Goal: Answer question/provide support: Share knowledge or assist other users

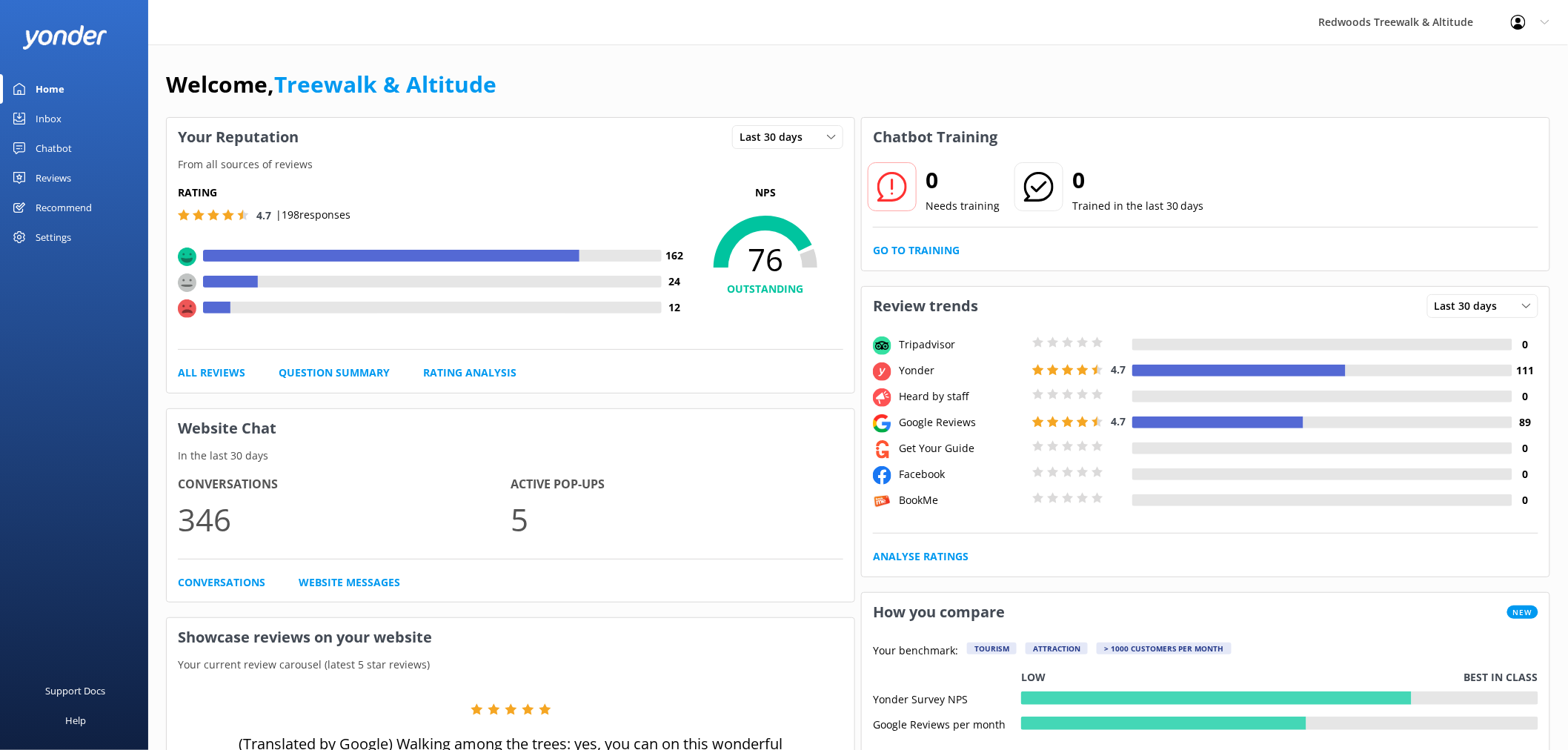
click at [83, 165] on link "Reviews" at bounding box center [74, 178] width 148 height 29
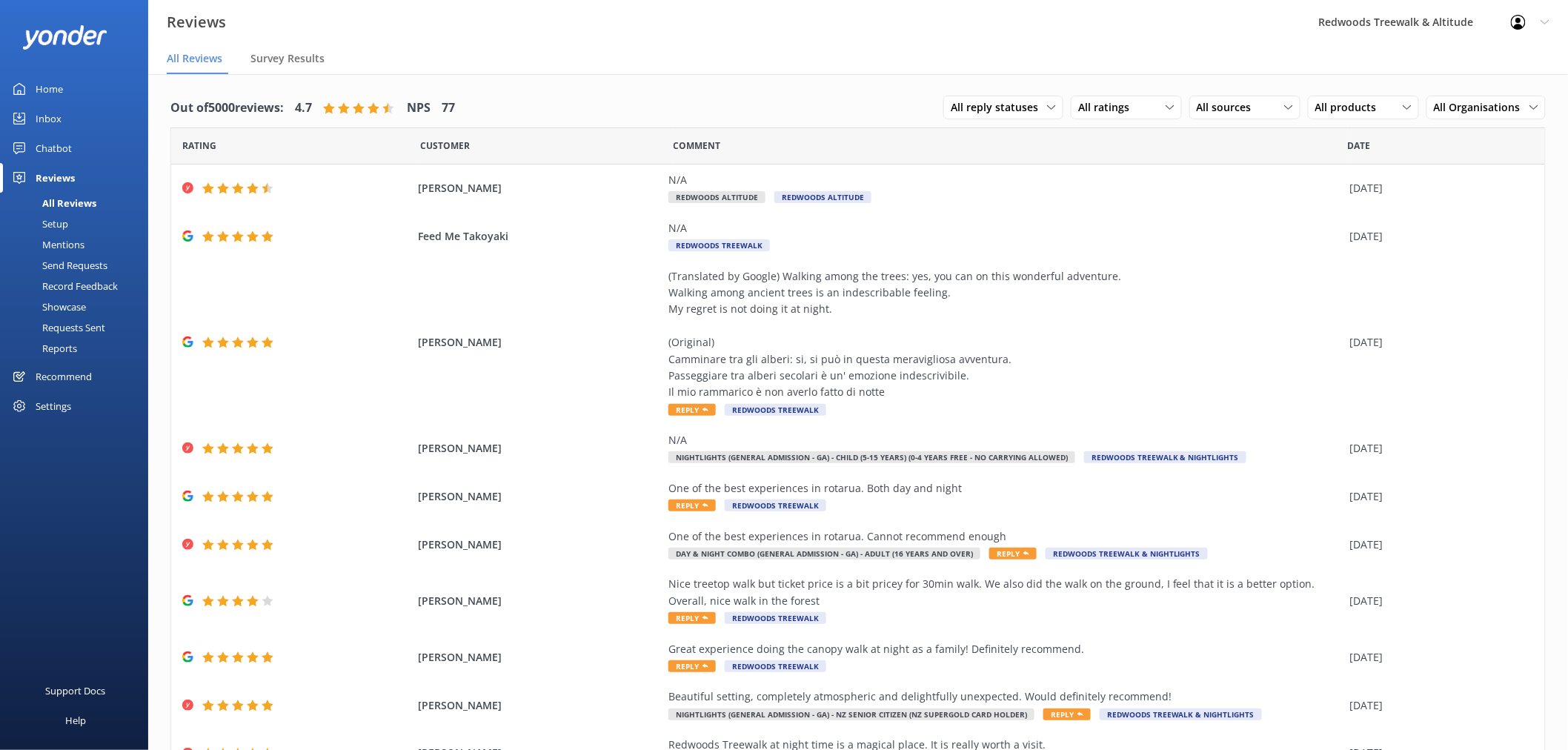
click at [84, 112] on link "Inbox" at bounding box center [74, 118] width 148 height 29
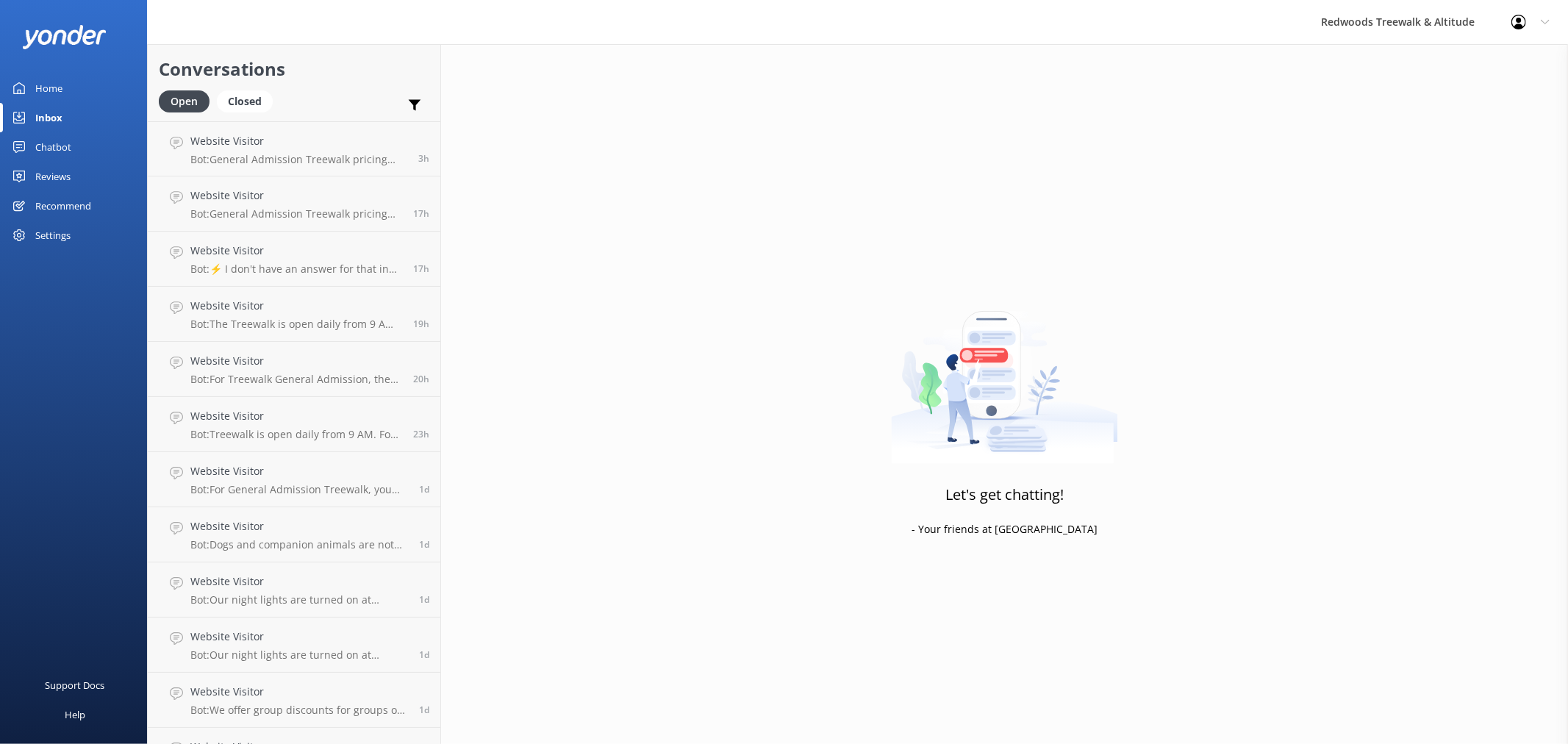
click at [83, 111] on link "Inbox" at bounding box center [74, 117] width 147 height 29
click at [67, 84] on link "Home" at bounding box center [74, 88] width 147 height 29
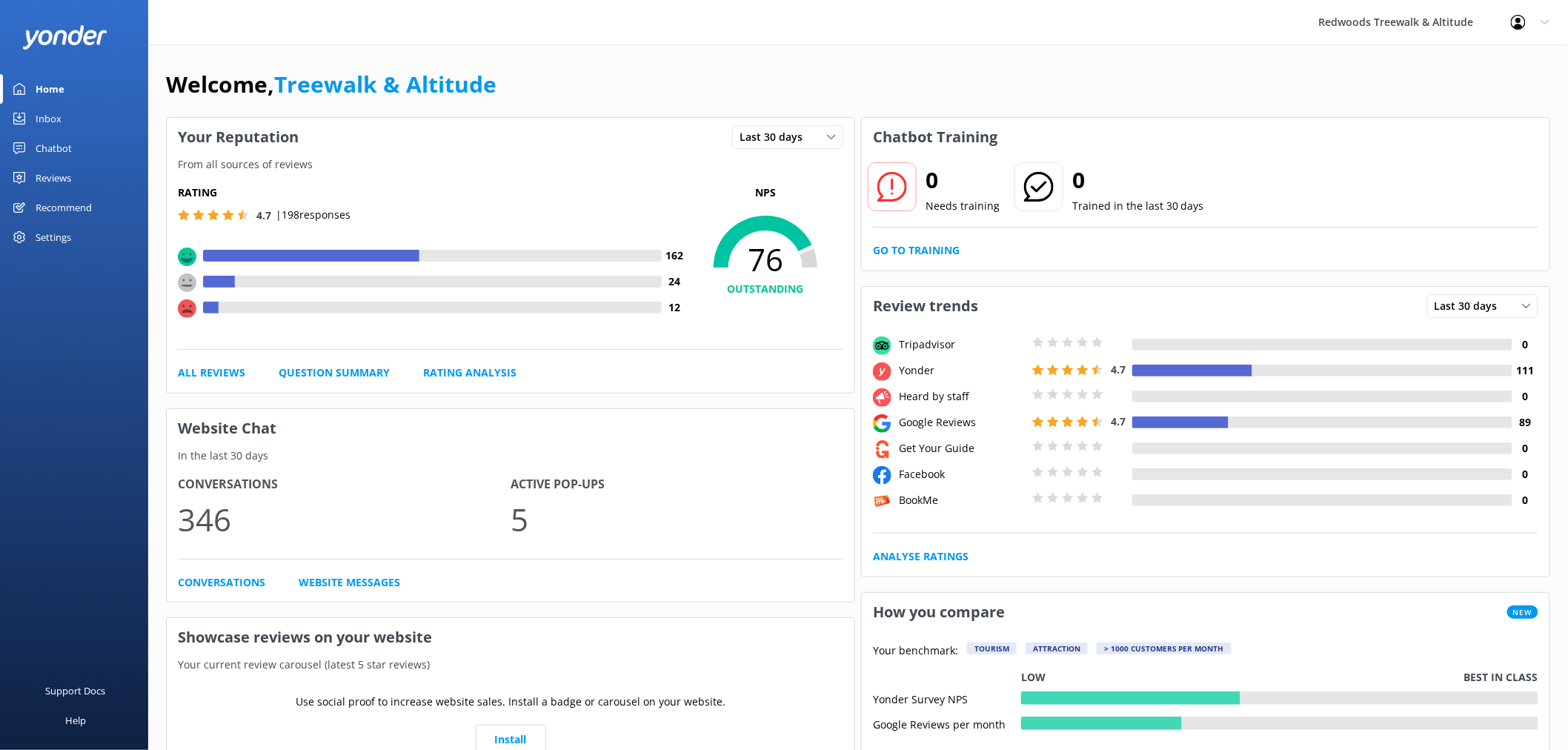
click at [65, 175] on div "Reviews" at bounding box center [53, 178] width 36 height 29
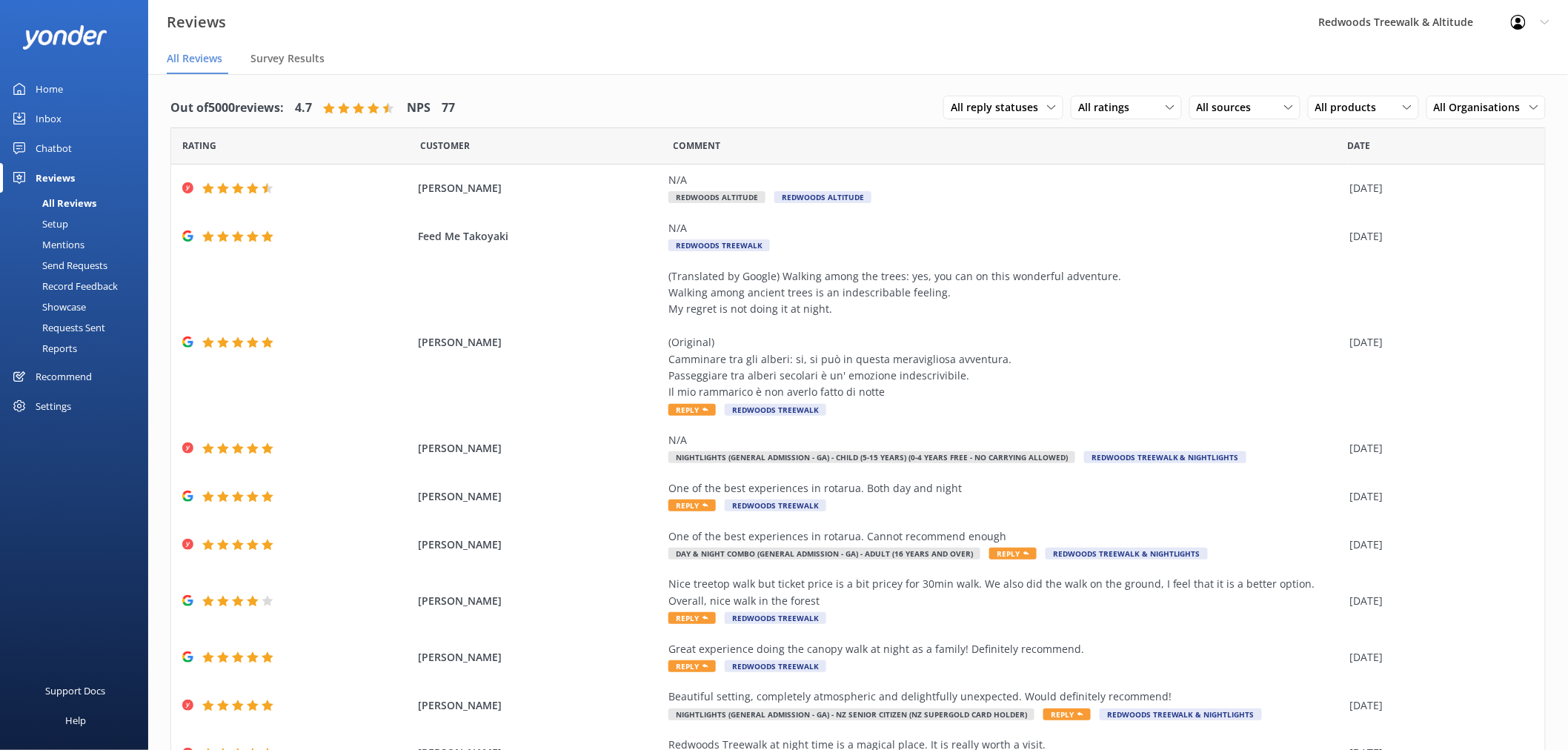
click at [56, 88] on div "Home" at bounding box center [49, 88] width 27 height 29
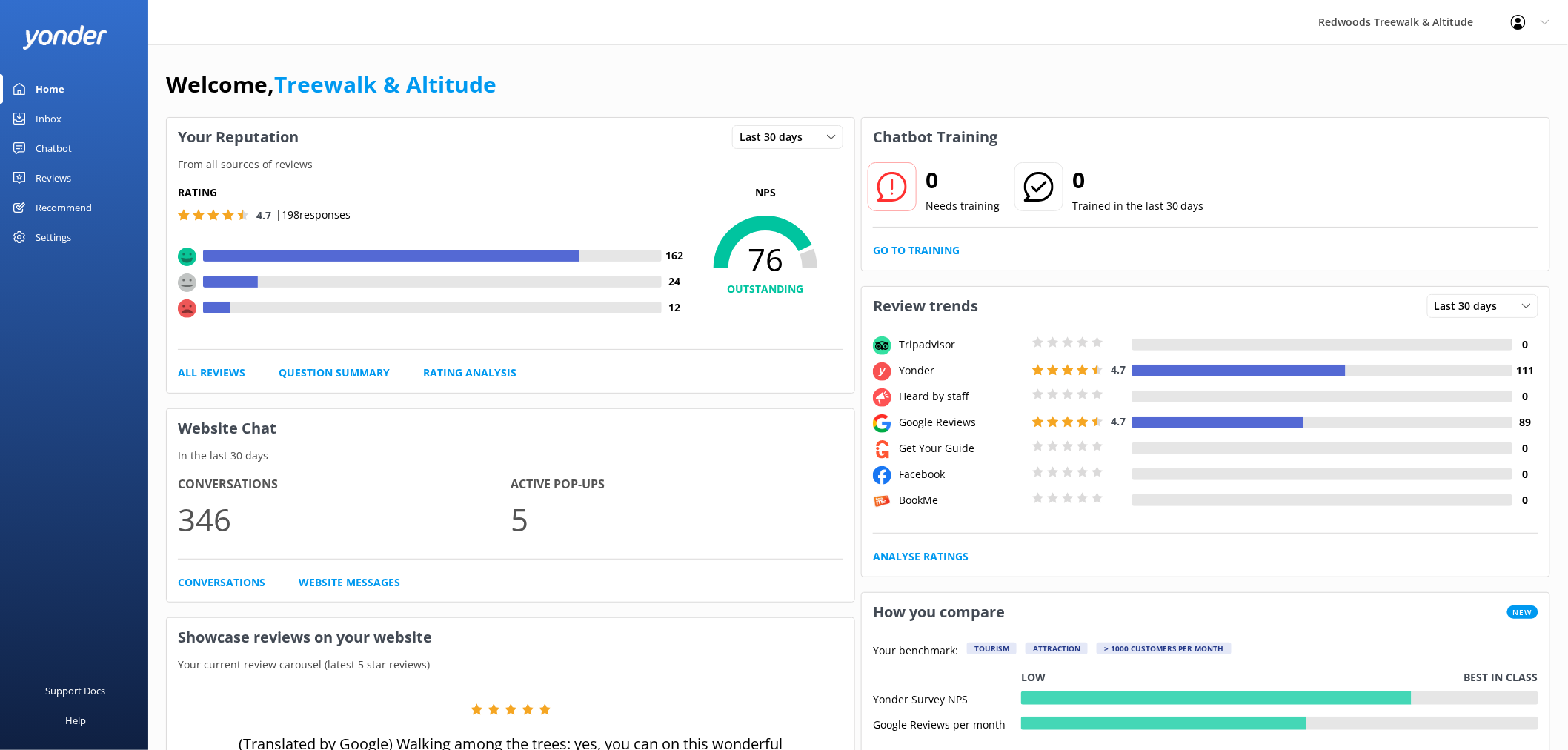
click at [102, 174] on link "Reviews" at bounding box center [74, 178] width 148 height 29
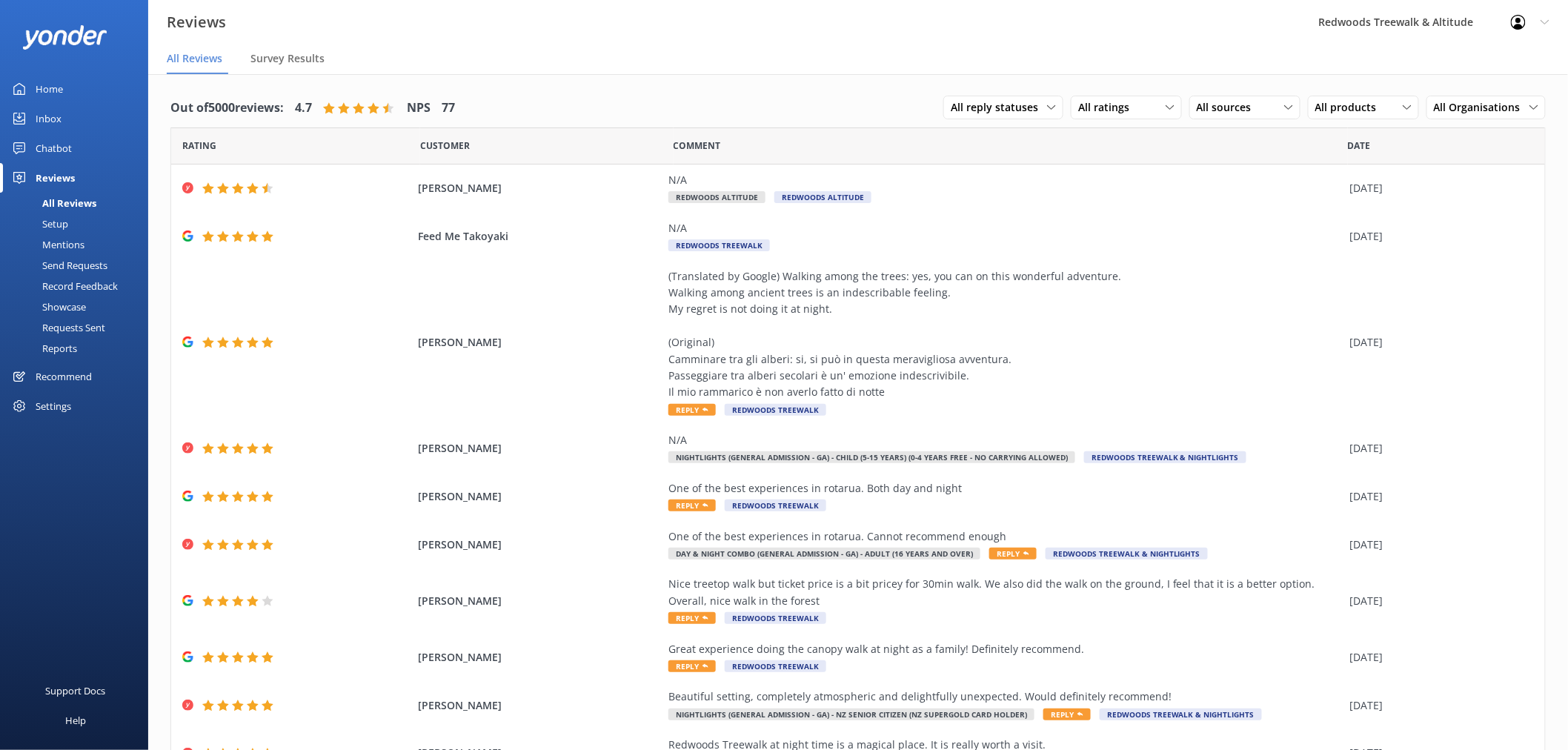
click at [80, 122] on link "Inbox" at bounding box center [74, 118] width 148 height 29
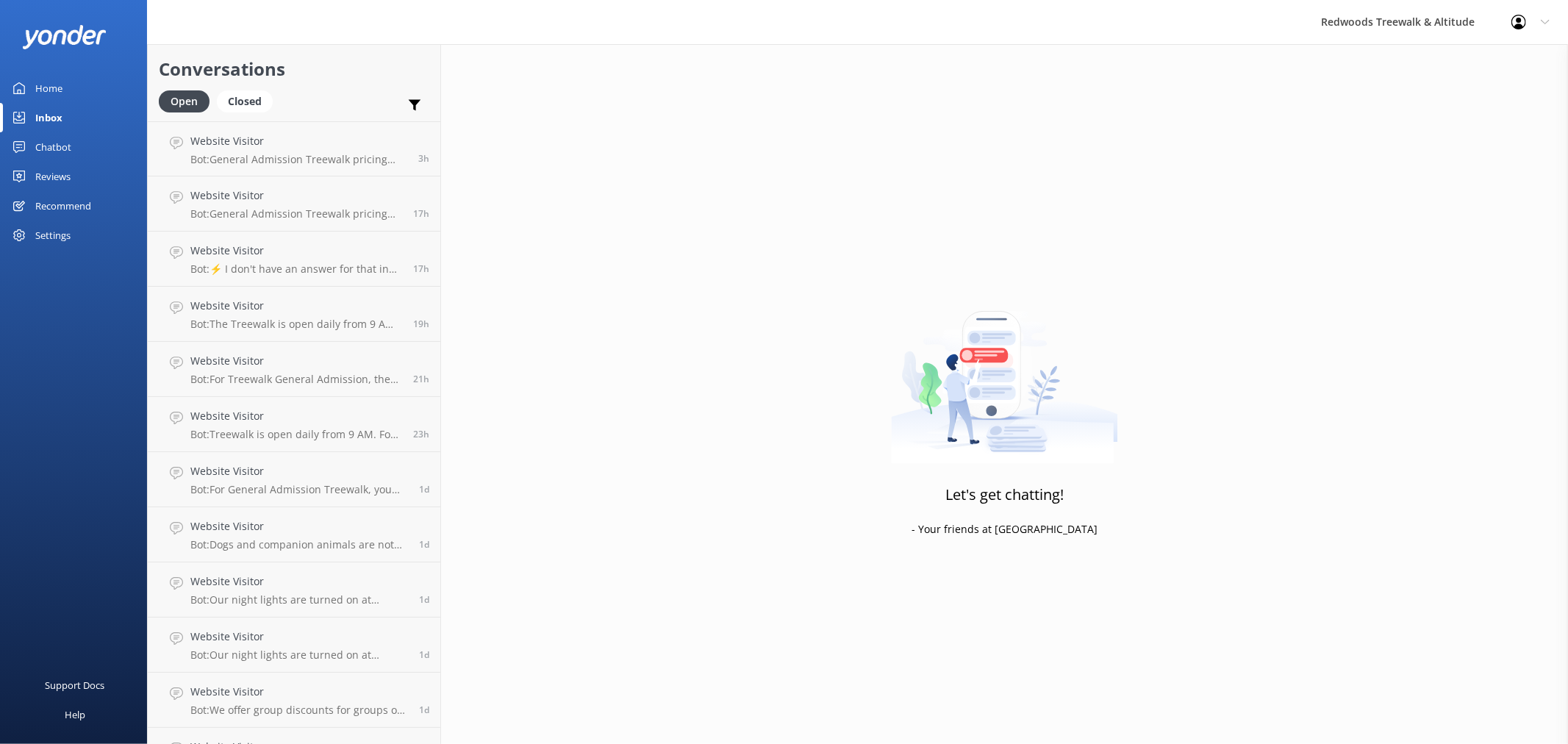
click at [78, 85] on link "Home" at bounding box center [74, 88] width 147 height 29
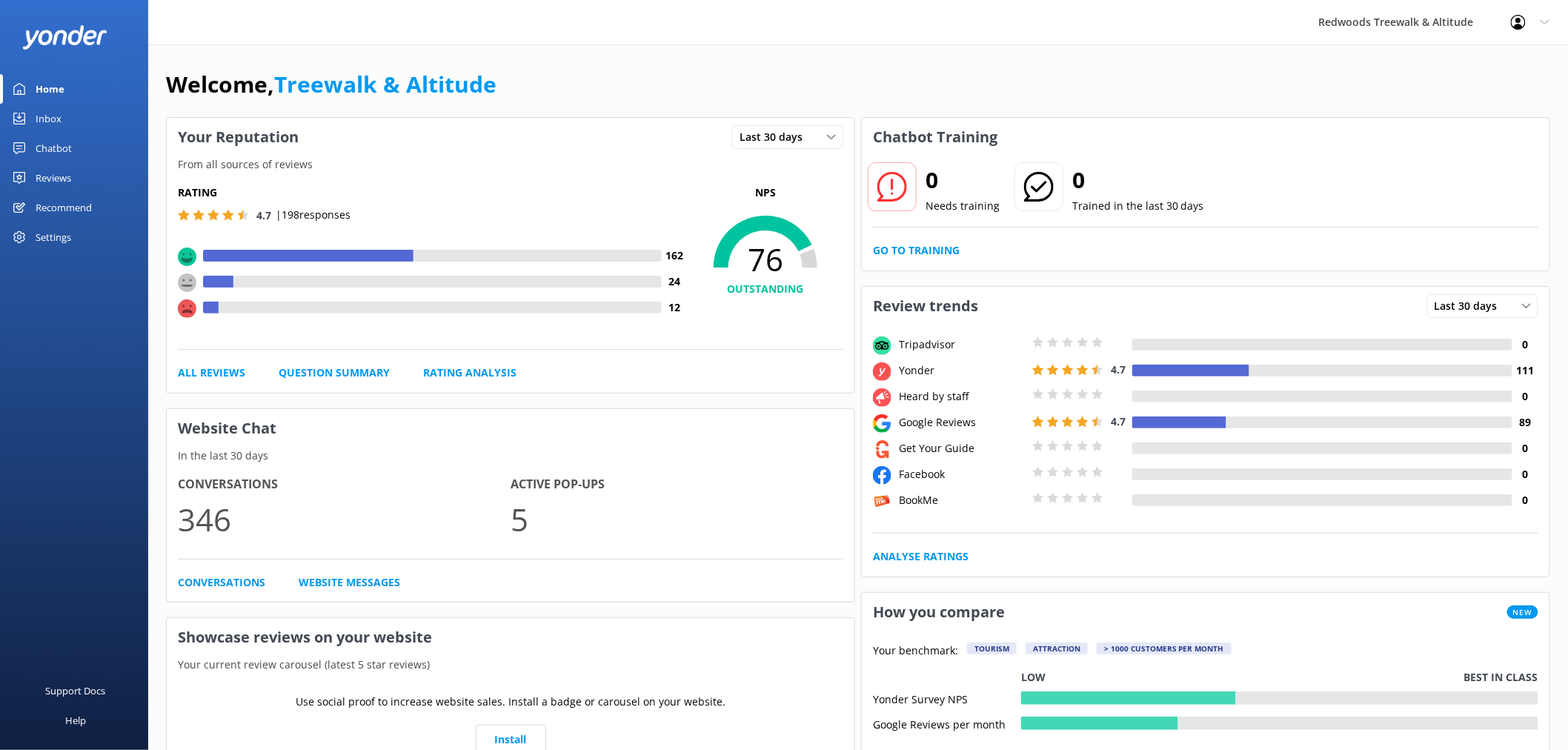
click at [75, 174] on link "Reviews" at bounding box center [74, 178] width 148 height 29
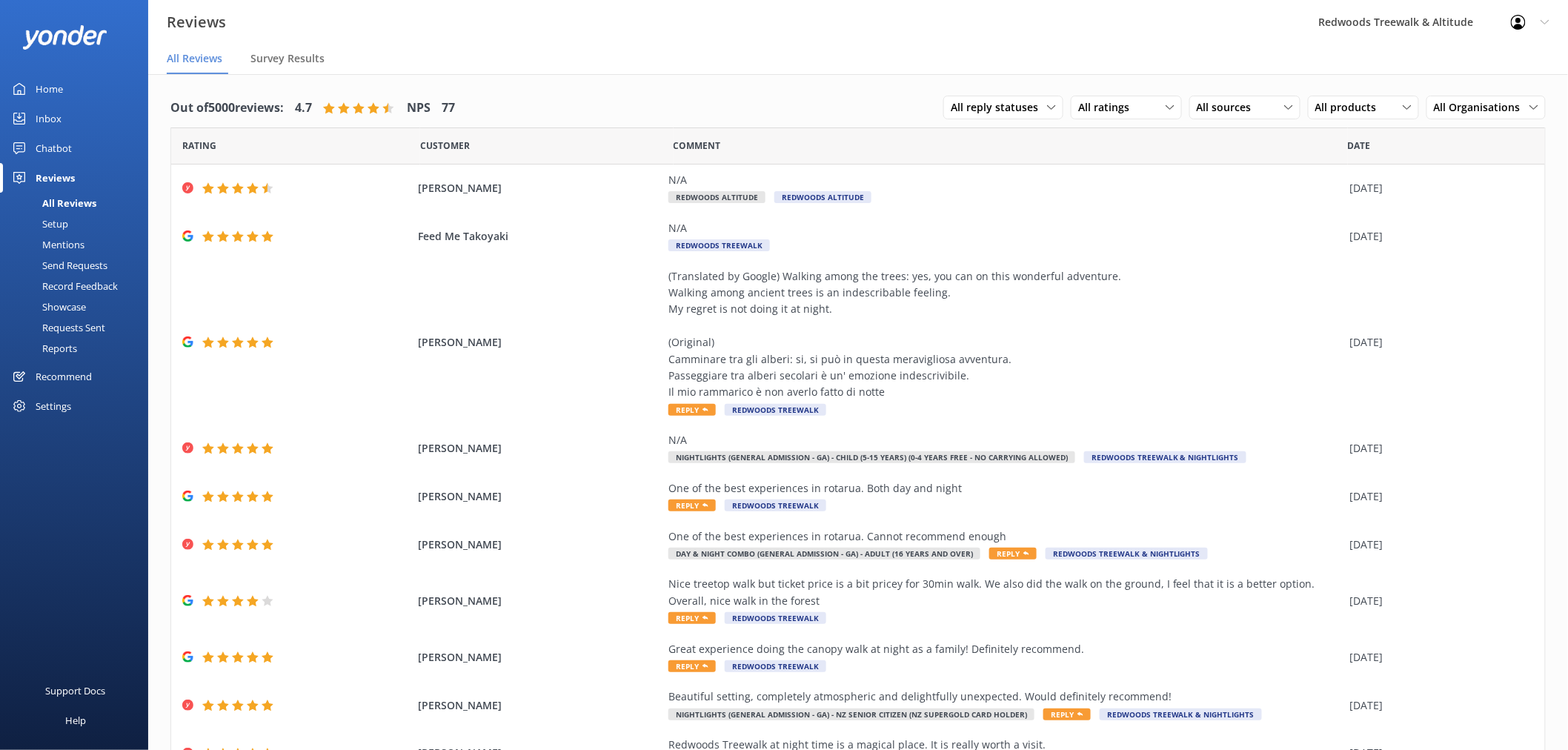
click at [82, 114] on link "Inbox" at bounding box center [74, 118] width 148 height 29
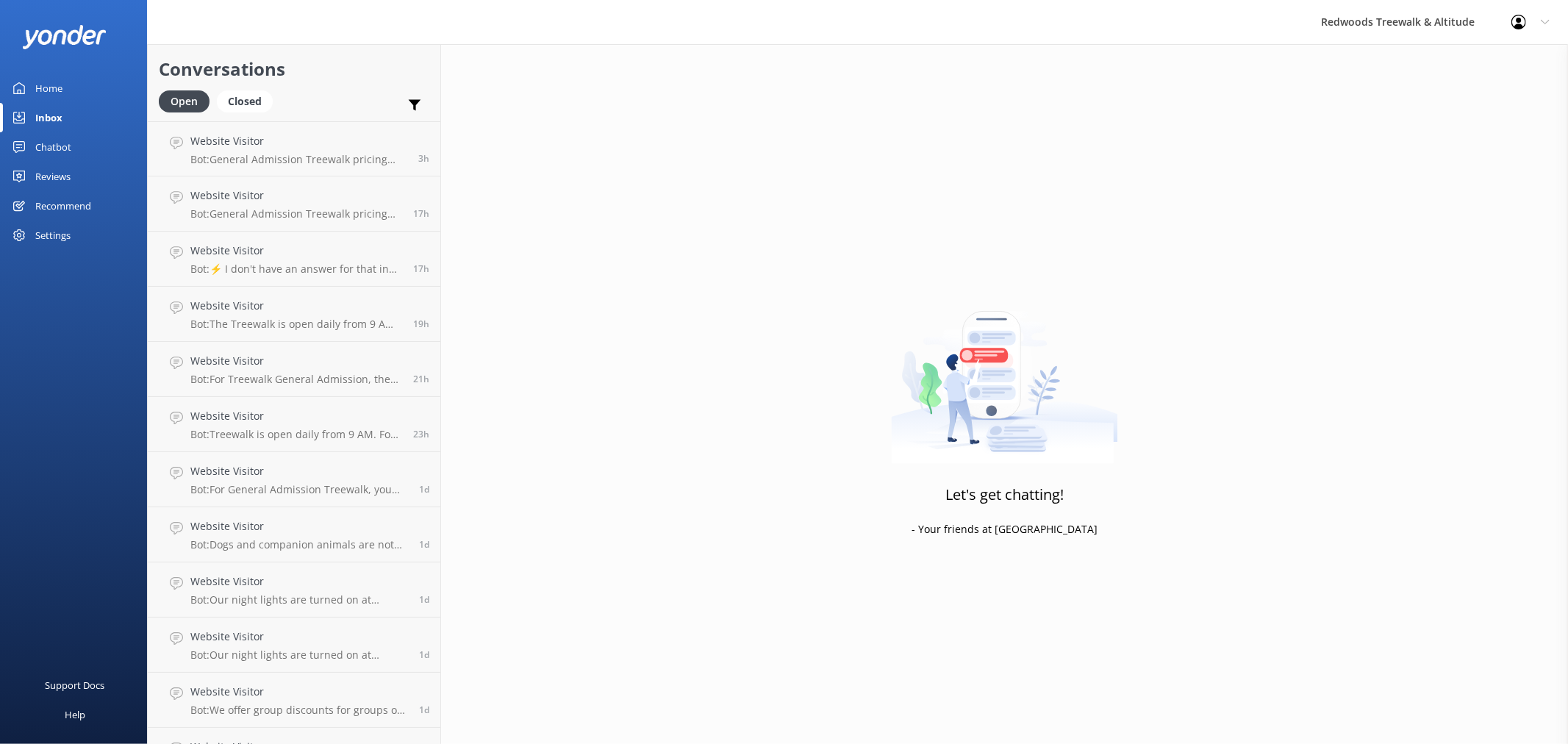
click at [98, 86] on link "Home" at bounding box center [74, 88] width 147 height 29
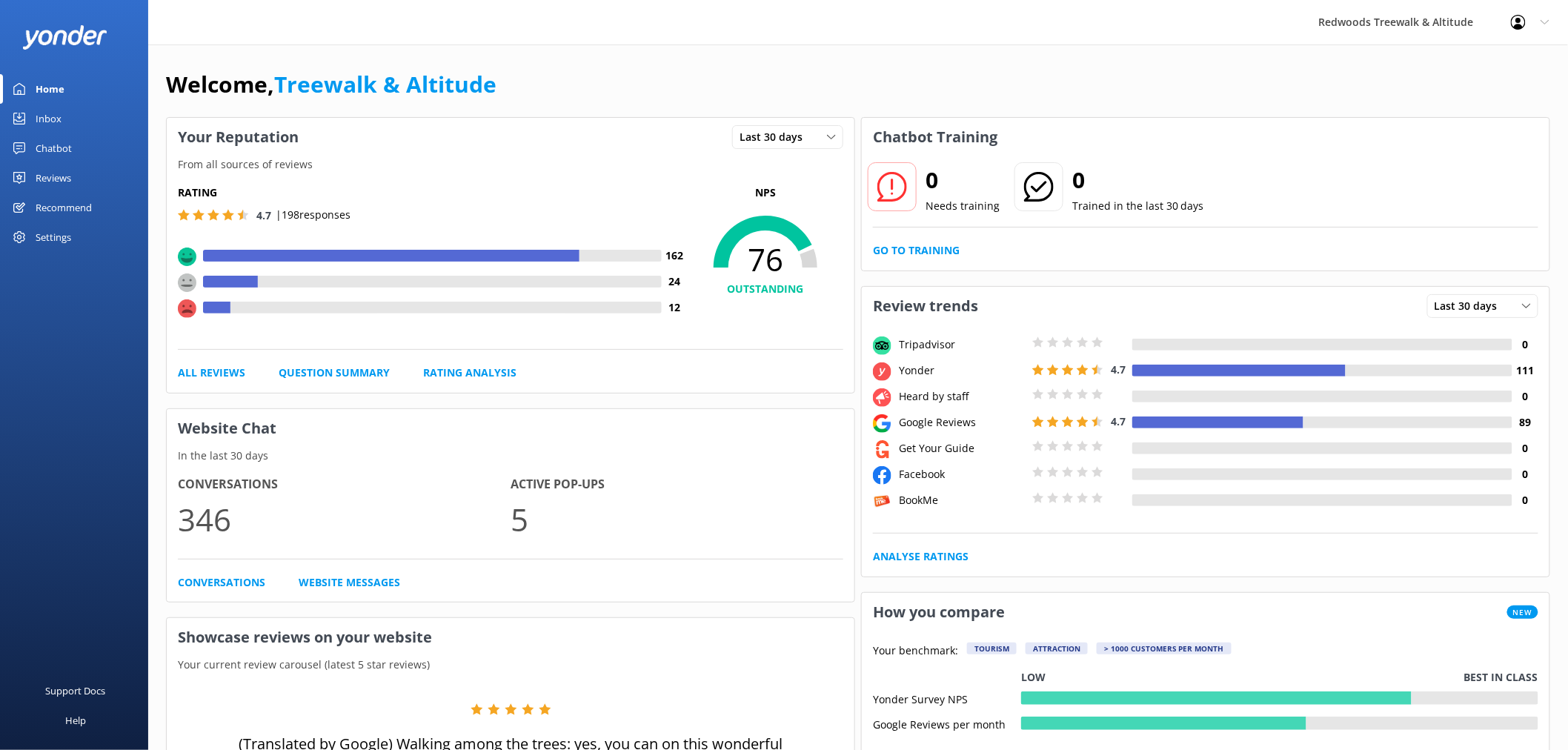
click at [80, 174] on link "Reviews" at bounding box center [74, 178] width 148 height 29
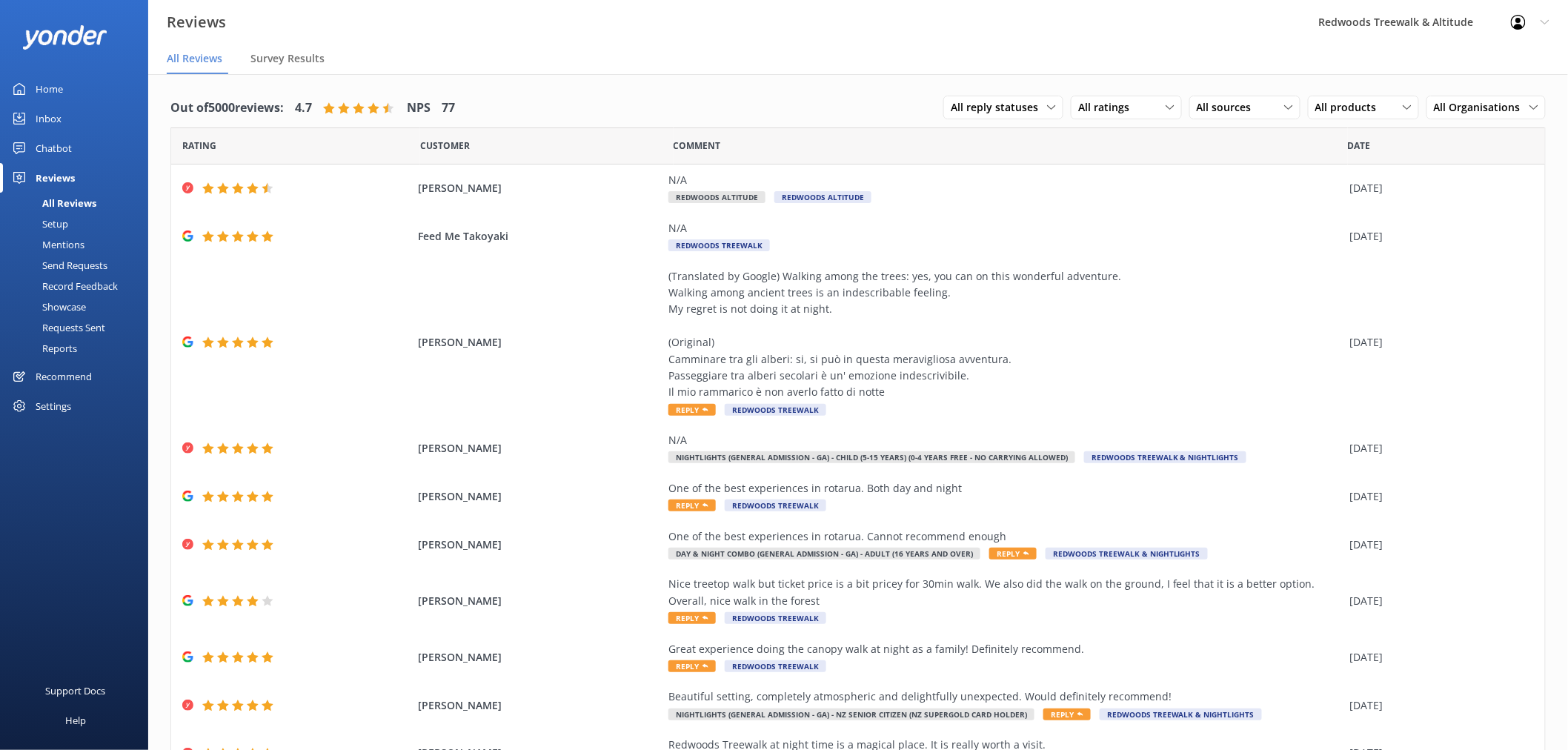
click at [79, 120] on link "Inbox" at bounding box center [74, 118] width 148 height 29
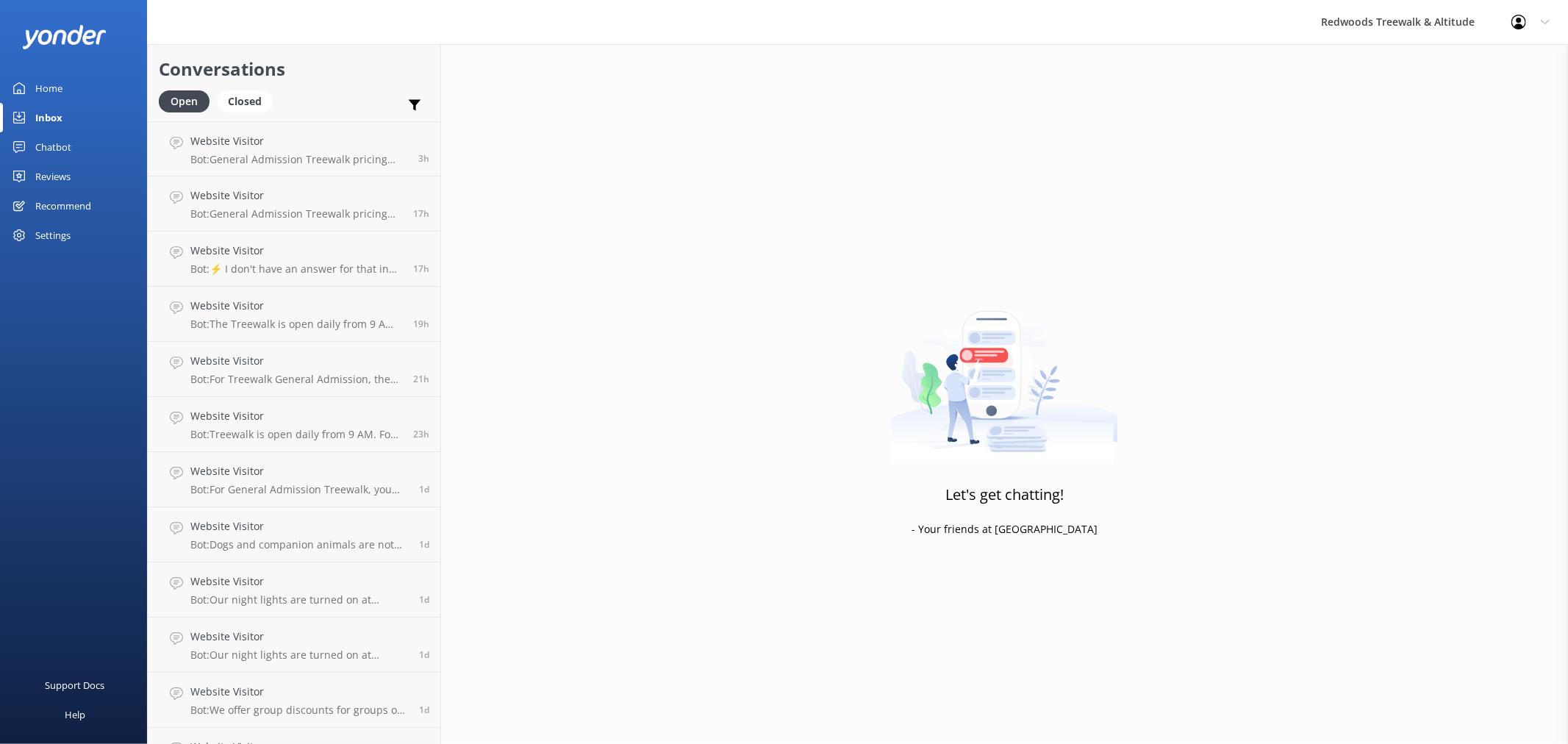
click at [59, 174] on div "Reviews" at bounding box center [53, 176] width 36 height 29
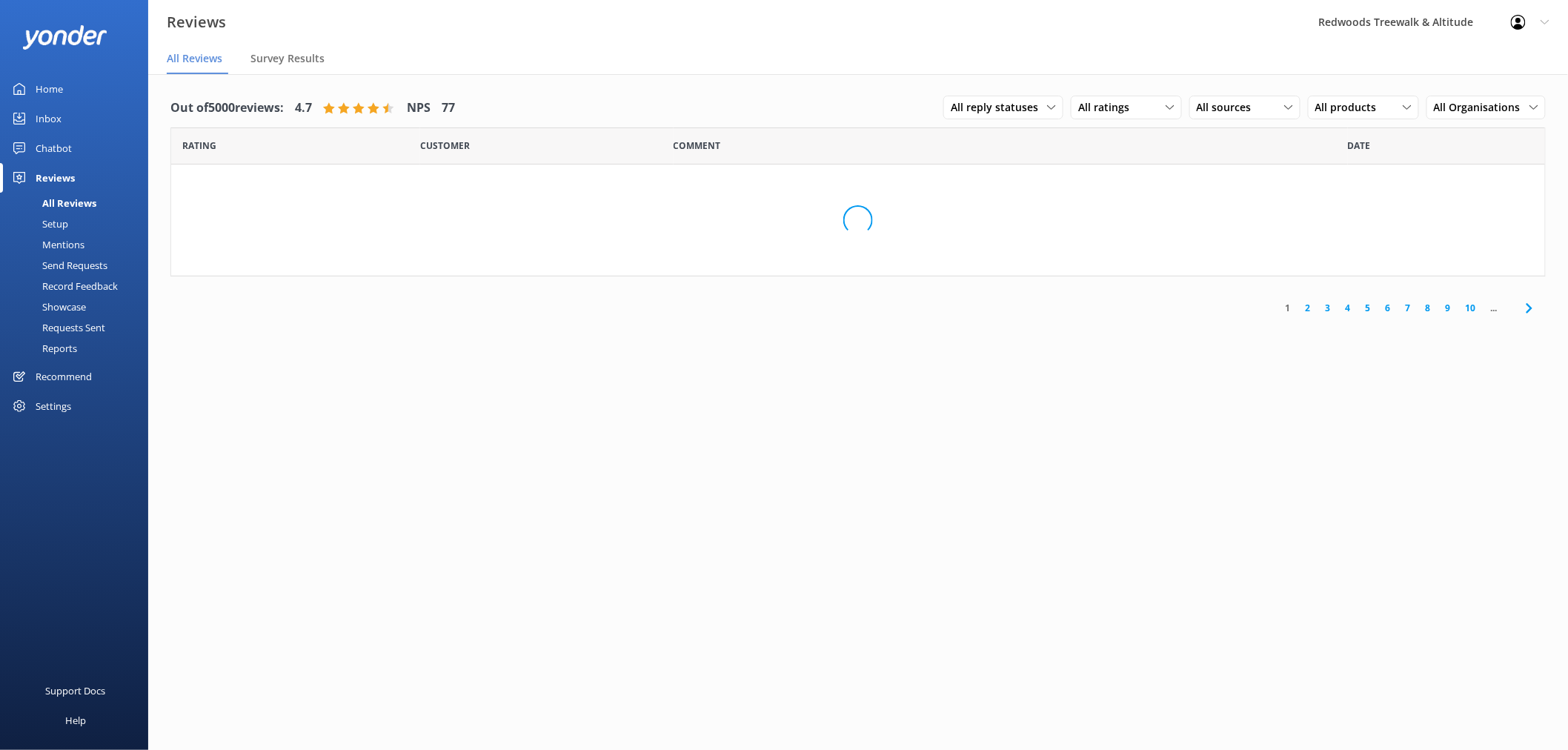
click at [57, 80] on div "Home" at bounding box center [49, 88] width 27 height 29
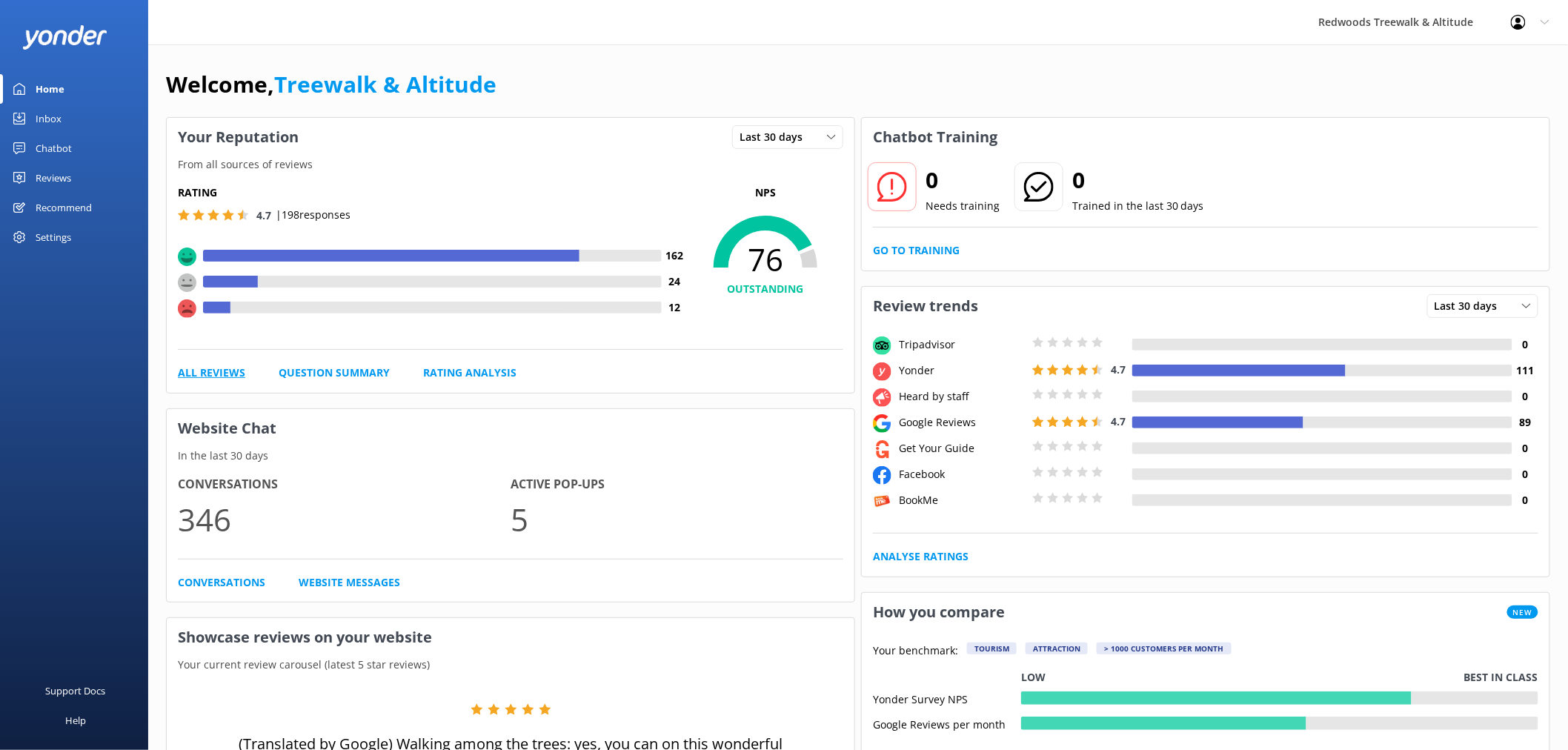
click at [227, 375] on link "All Reviews" at bounding box center [211, 373] width 68 height 16
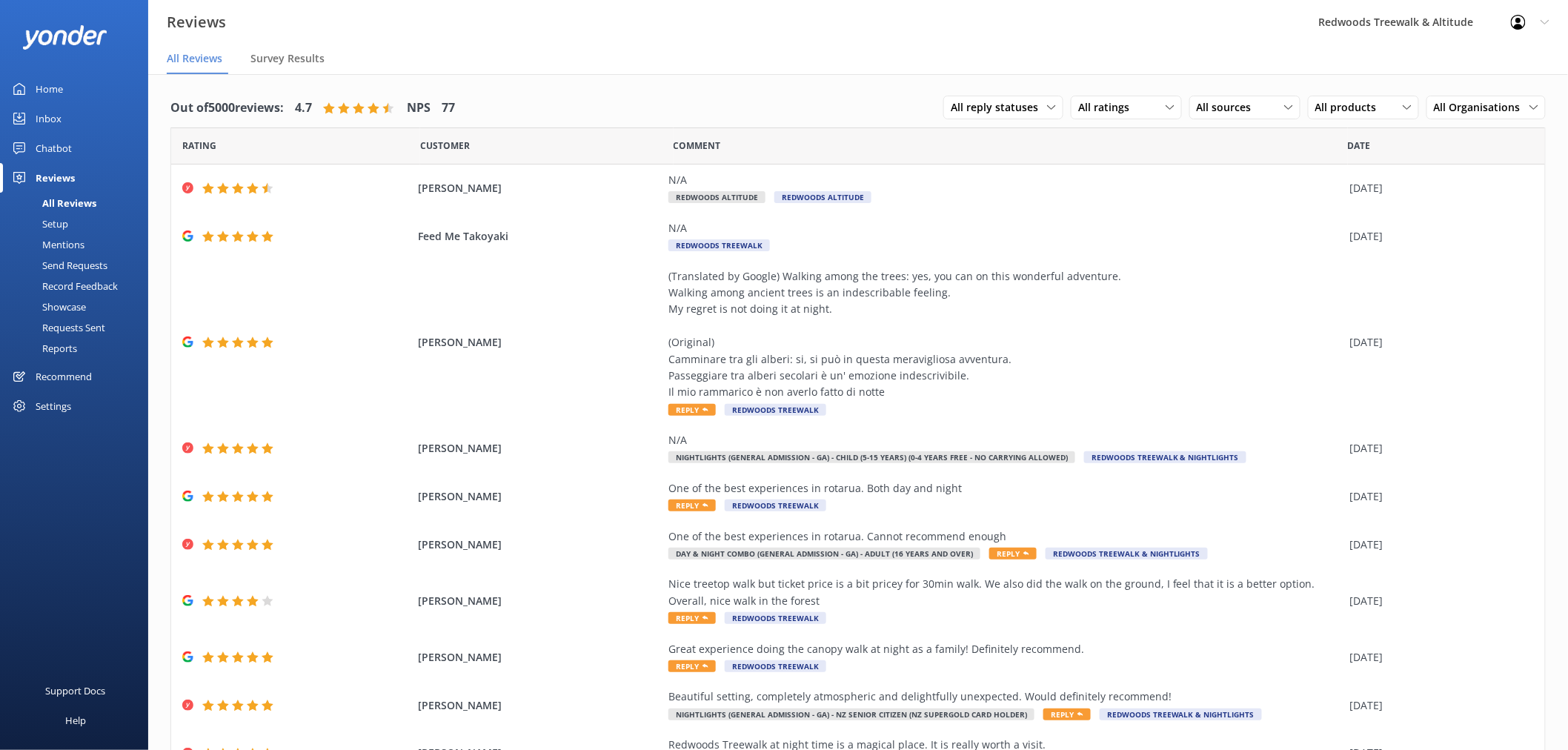
click at [65, 143] on div "Chatbot" at bounding box center [54, 147] width 37 height 29
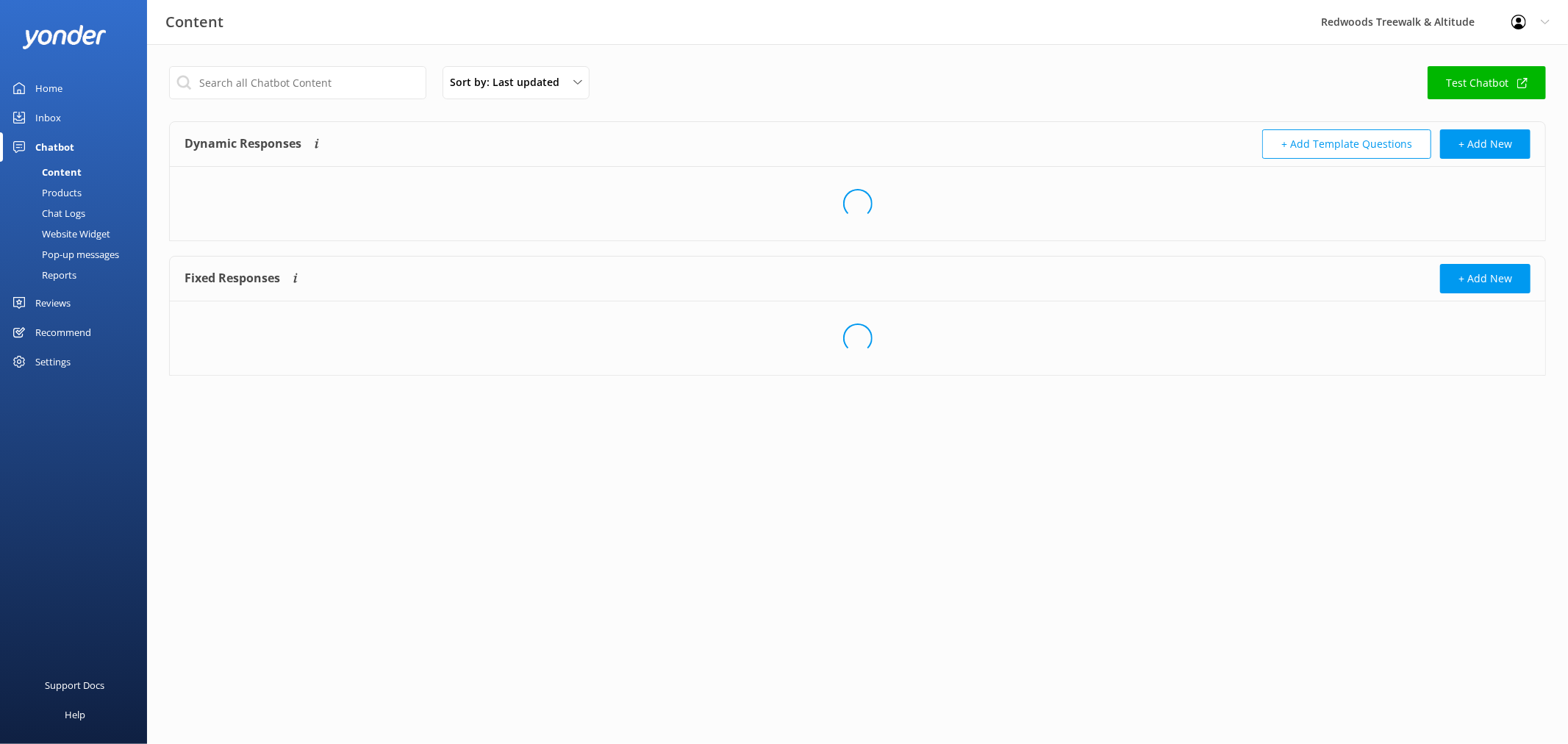
click at [58, 113] on div "Inbox" at bounding box center [48, 117] width 26 height 29
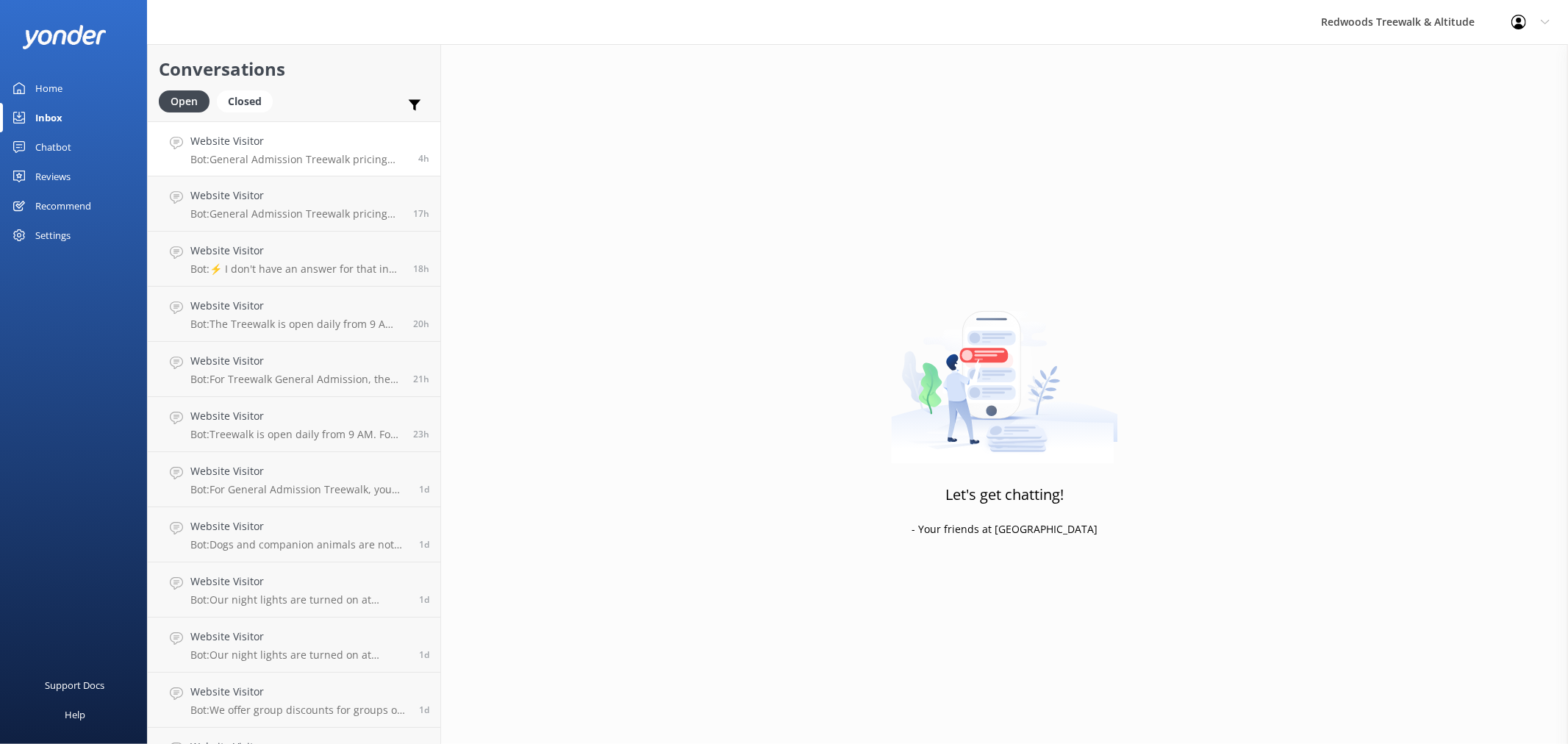
click at [307, 163] on p "Bot: General Admission Treewalk pricing starts at $42 for adults (16+ years) an…" at bounding box center [299, 159] width 217 height 13
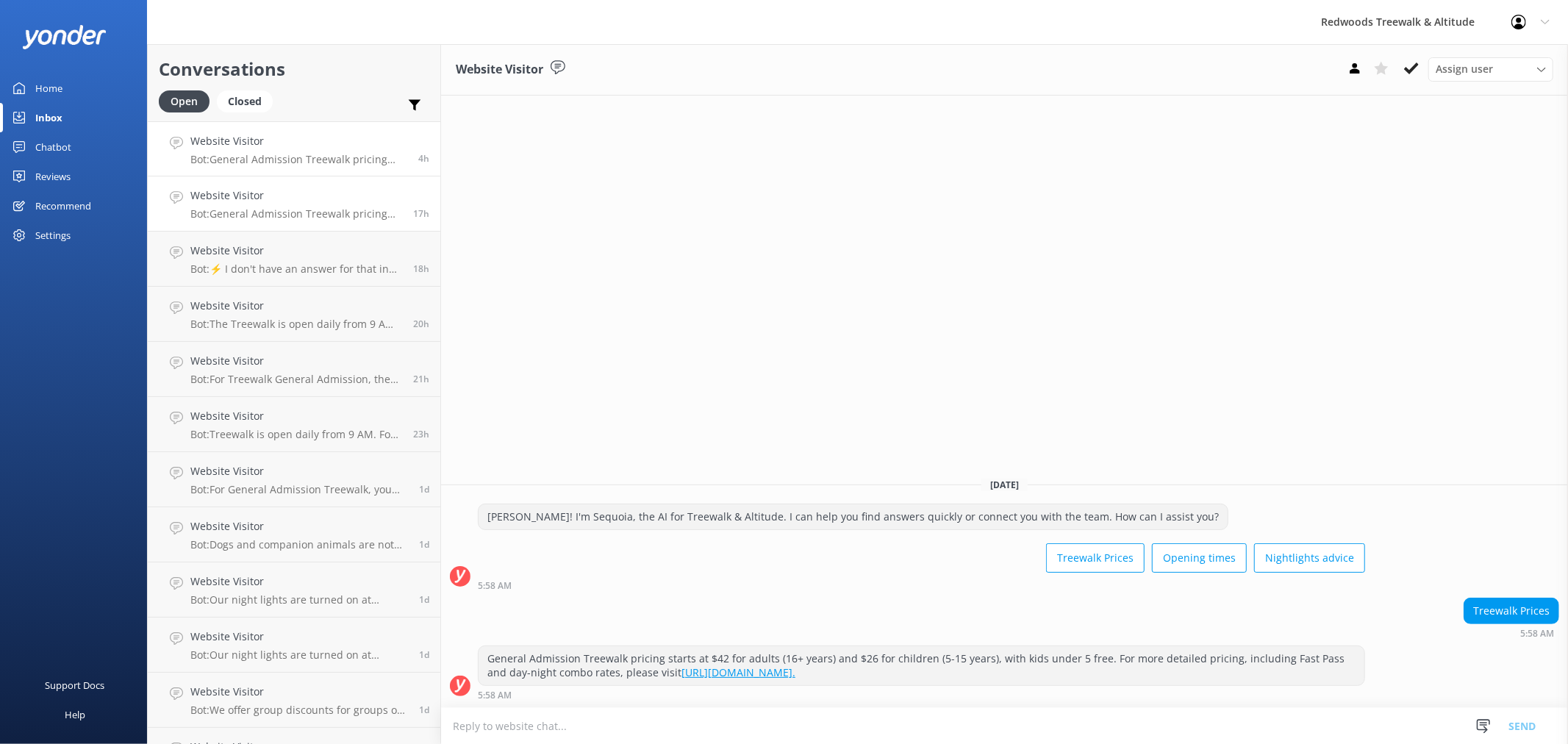
click at [295, 192] on h4 "Website Visitor" at bounding box center [296, 195] width 212 height 16
click at [262, 251] on h4 "Website Visitor" at bounding box center [296, 251] width 212 height 16
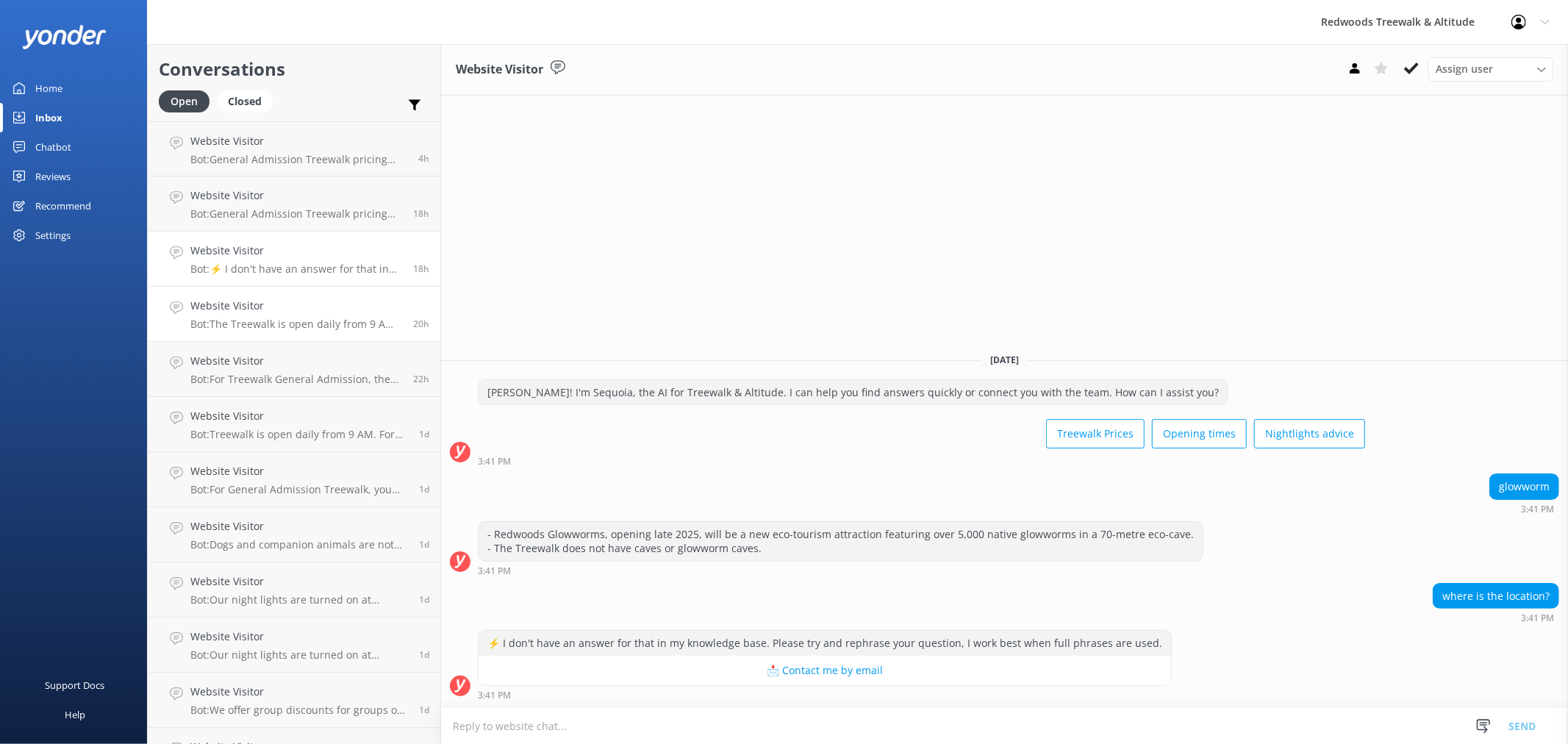
click at [222, 318] on p "Bot: The Treewalk is open daily from 9 AM. For last ticket sold times, please c…" at bounding box center [296, 324] width 212 height 13
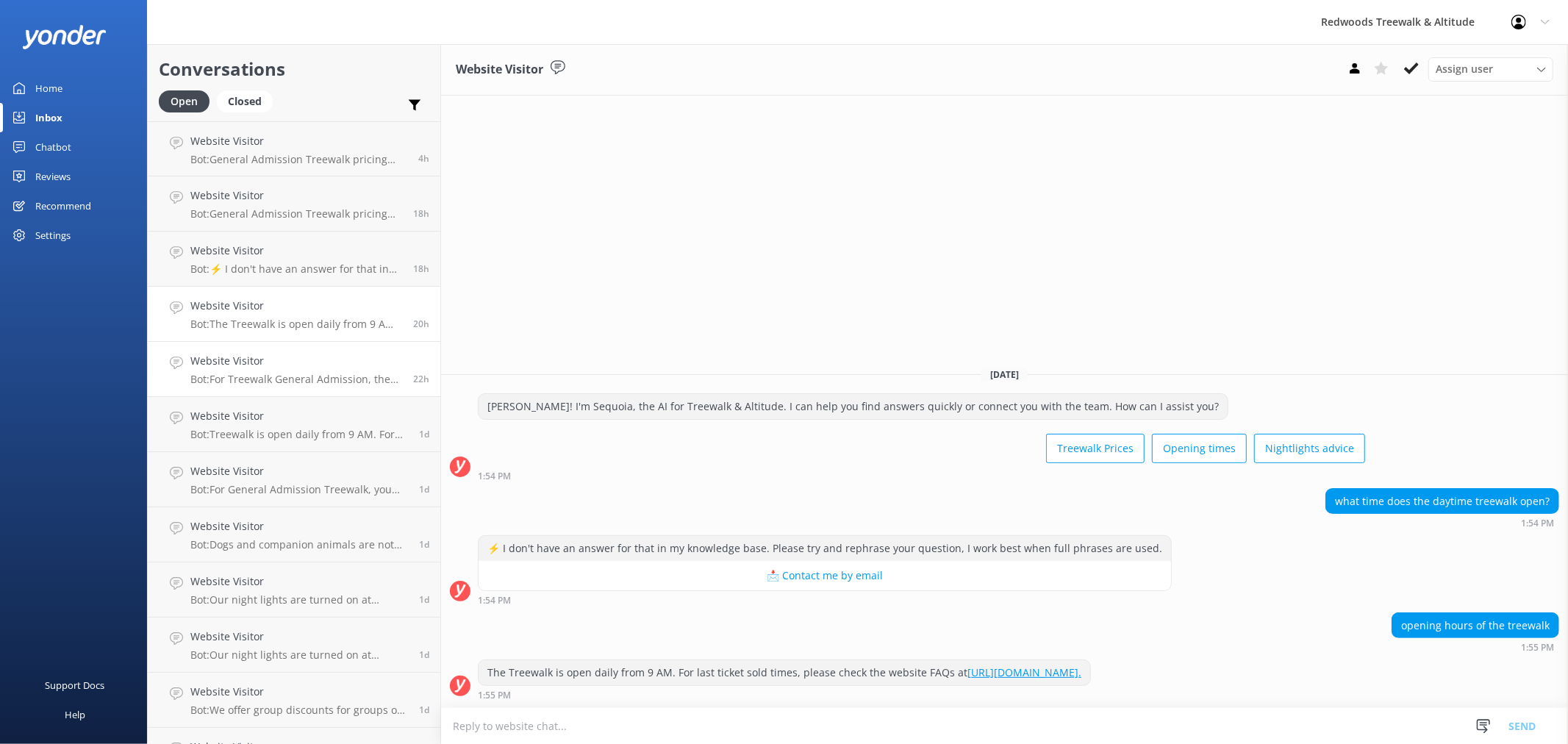
click at [300, 368] on h4 "Website Visitor" at bounding box center [296, 361] width 212 height 16
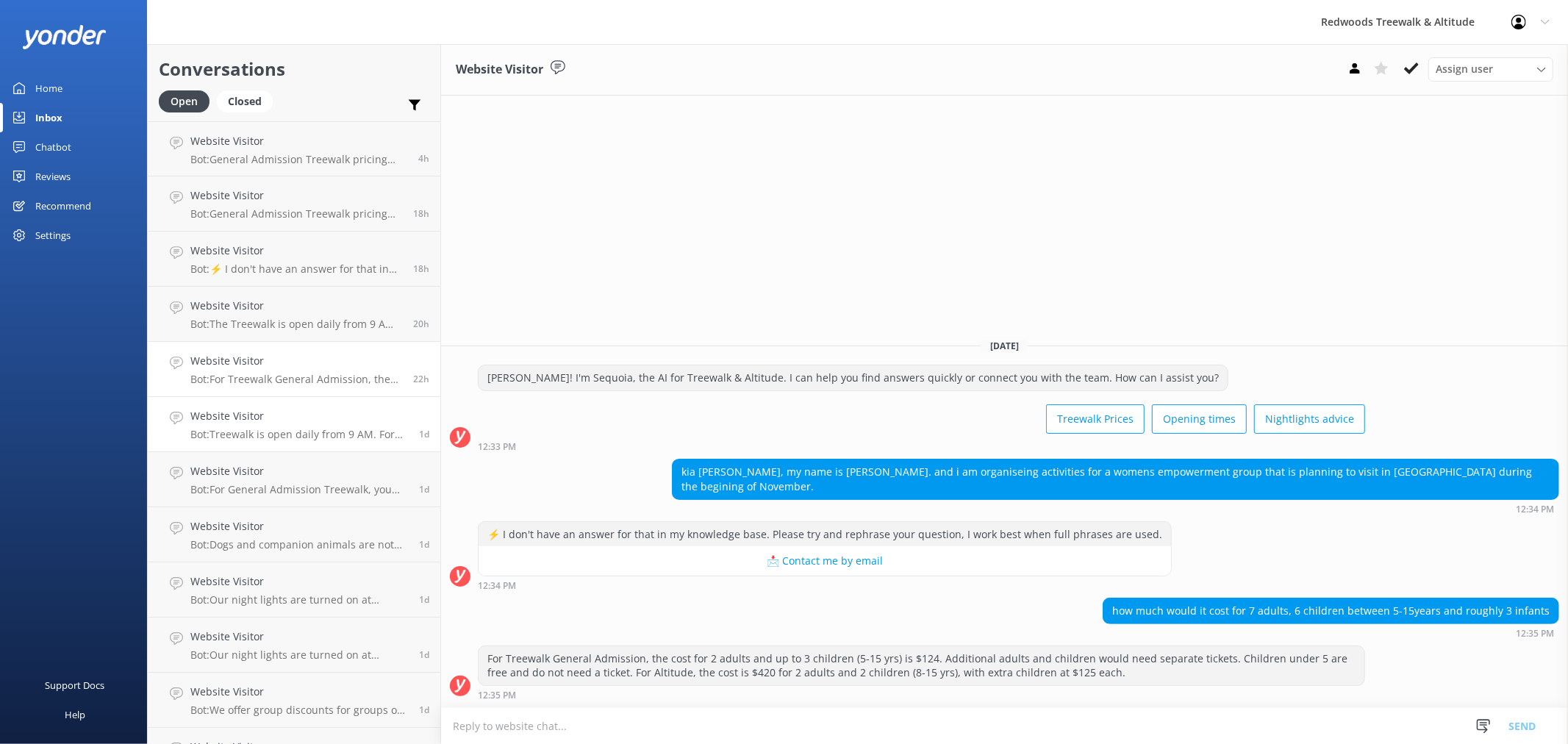
click at [304, 420] on h4 "Website Visitor" at bounding box center [299, 416] width 217 height 16
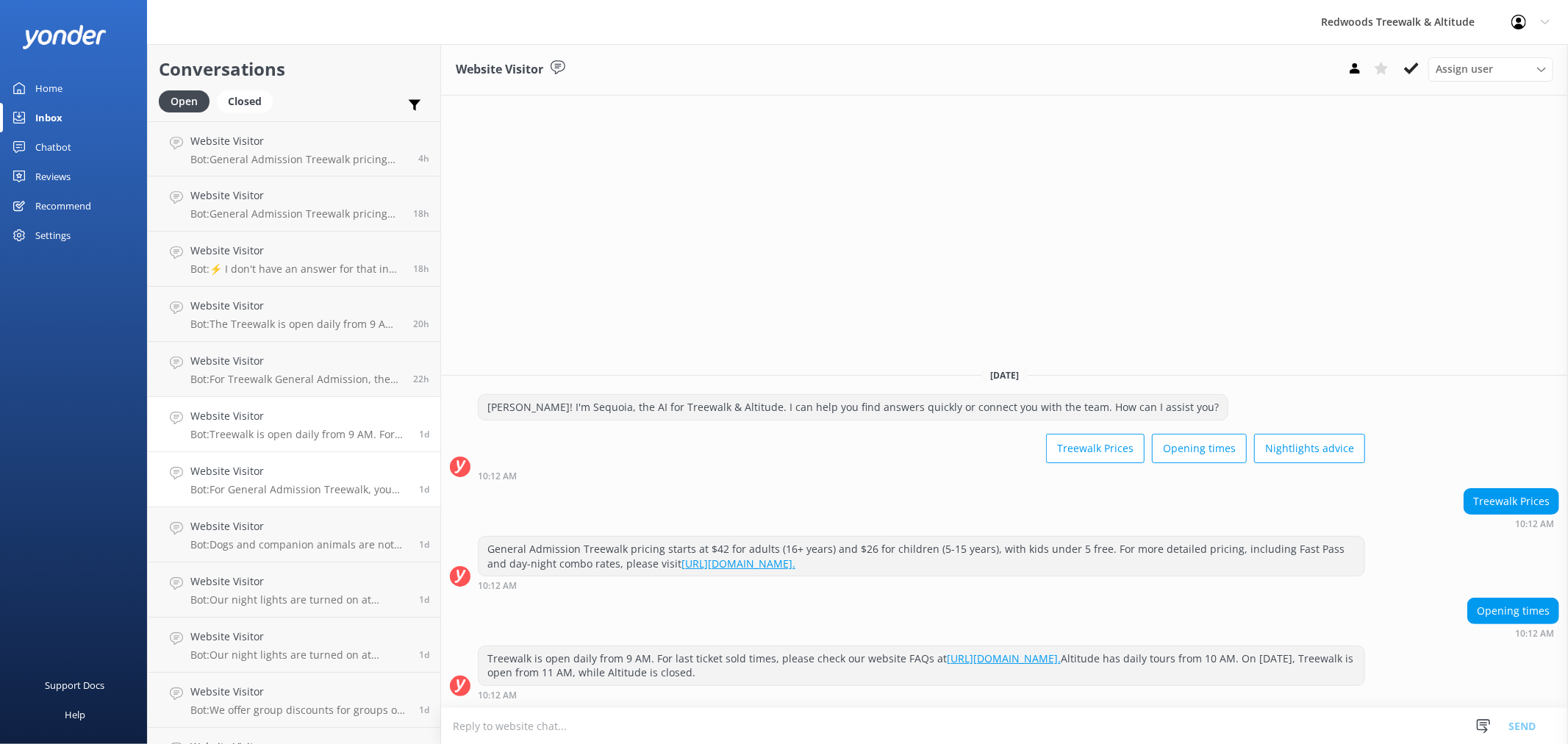
click at [285, 459] on link "Website Visitor Bot: For General Admission Treewalk, you can arrive anytime fro…" at bounding box center [294, 480] width 292 height 55
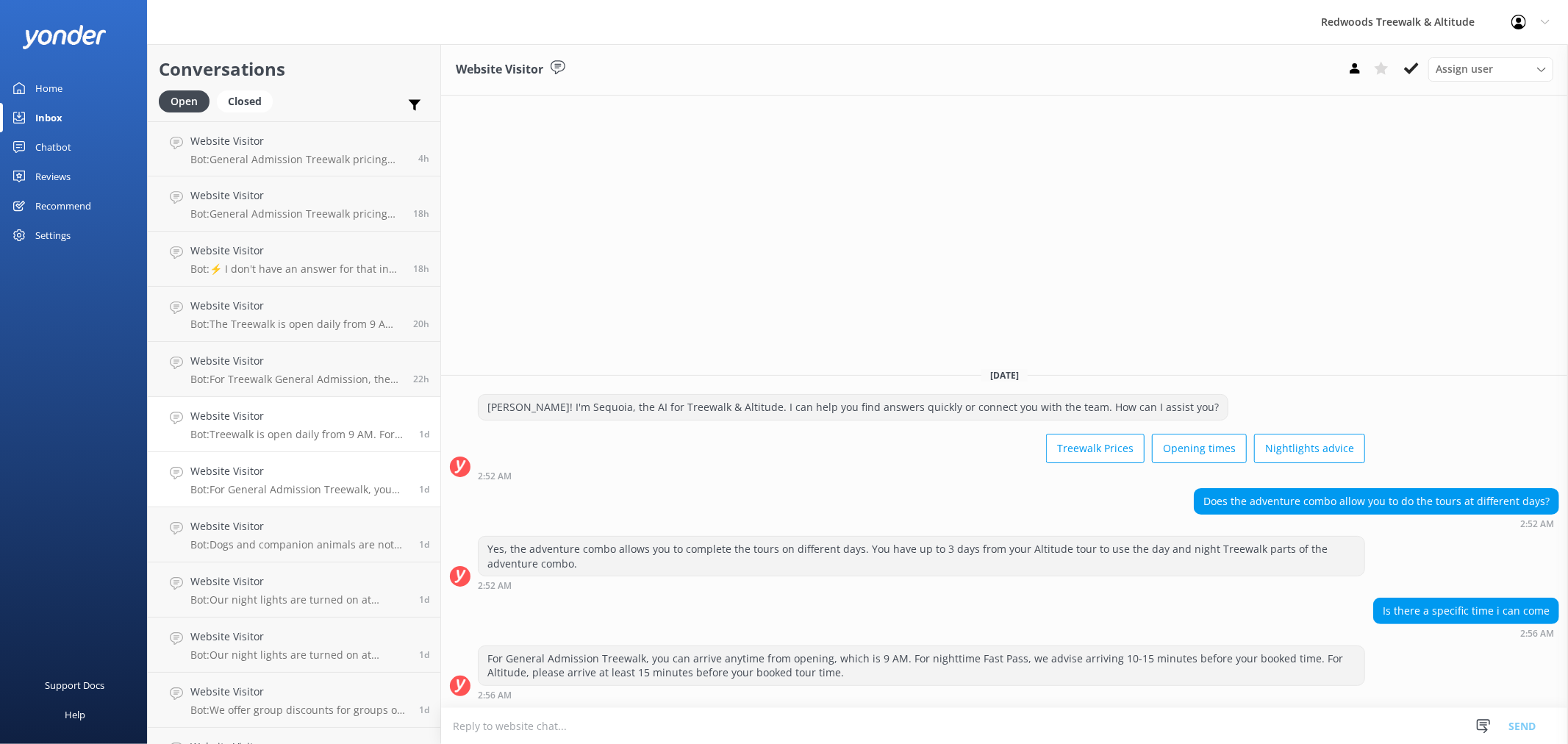
click at [273, 430] on p "Bot: Treewalk is open daily from 9 AM. For last ticket sold times, please check…" at bounding box center [299, 434] width 217 height 13
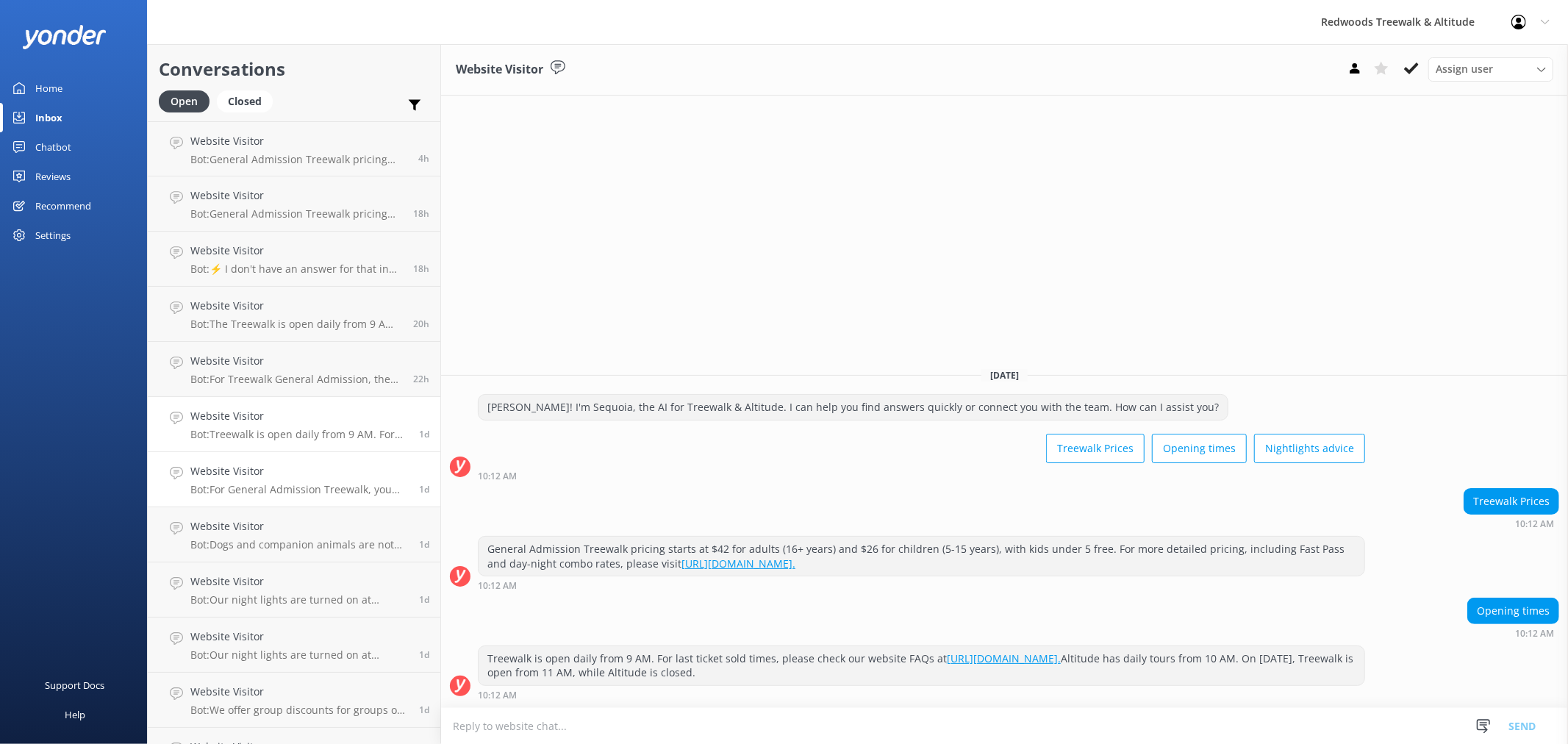
click at [273, 466] on h4 "Website Visitor" at bounding box center [299, 471] width 217 height 16
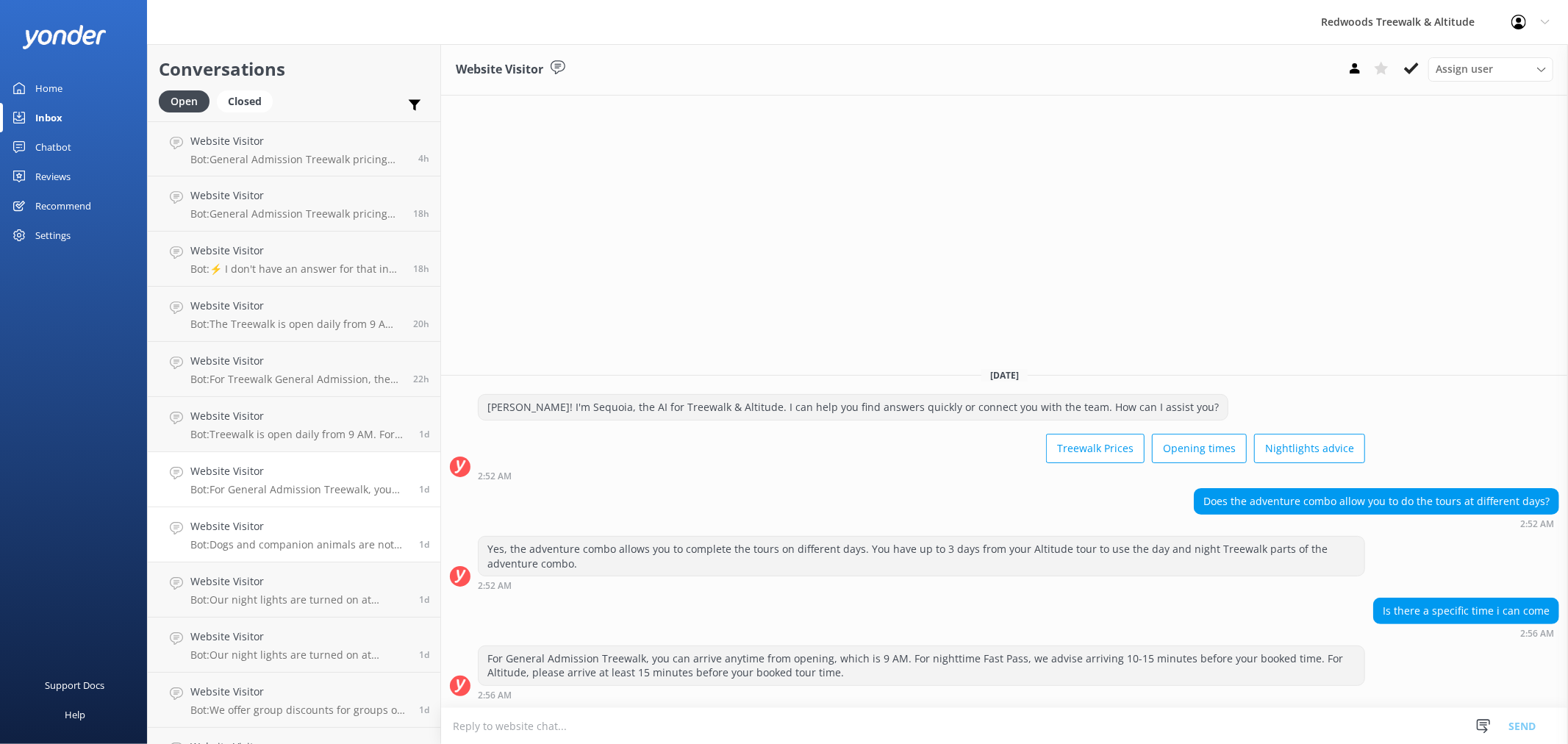
click at [272, 541] on p "Bot: Dogs and companion animals are not permitted on the Treewalk or Altitude d…" at bounding box center [299, 545] width 217 height 13
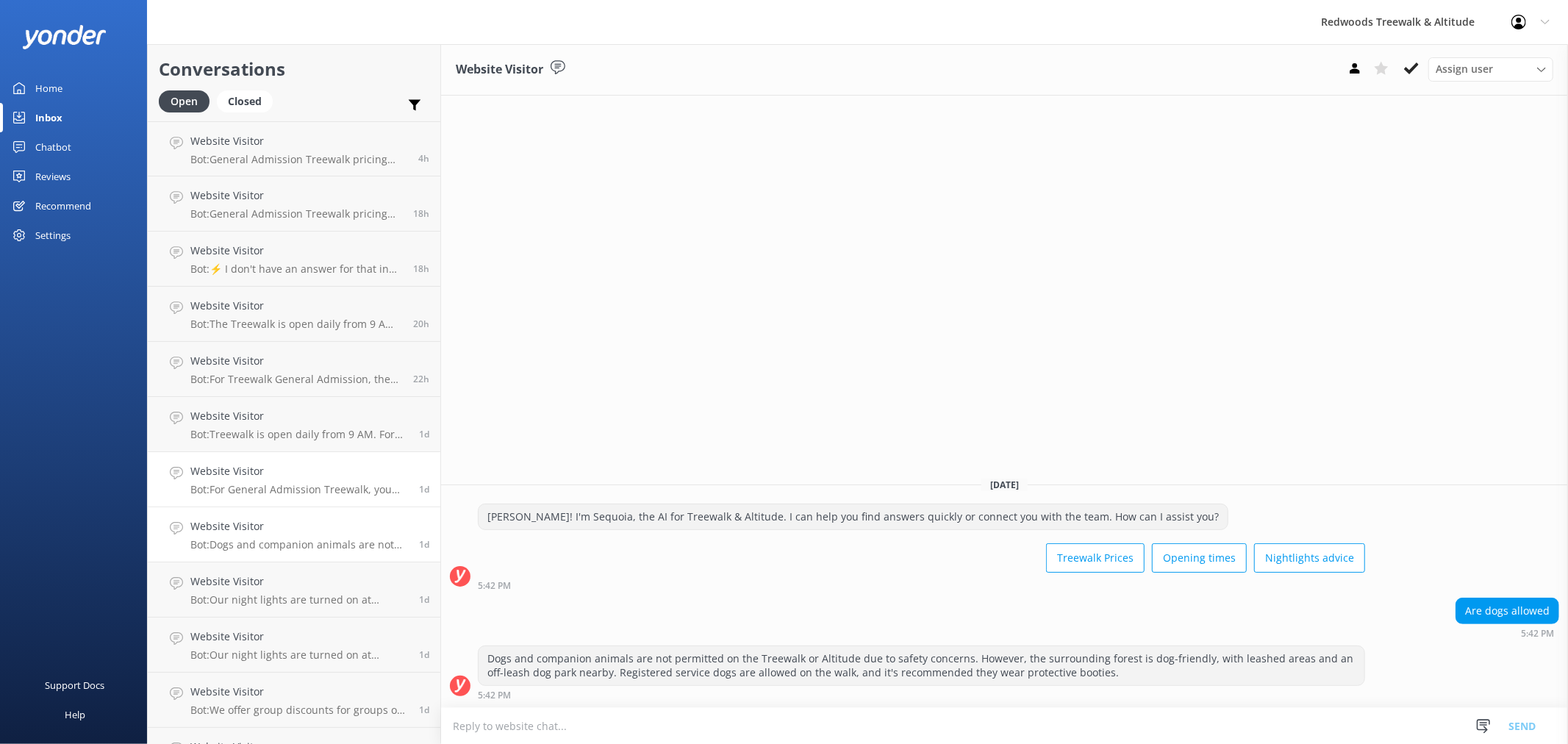
click at [285, 468] on h4 "Website Visitor" at bounding box center [299, 471] width 217 height 16
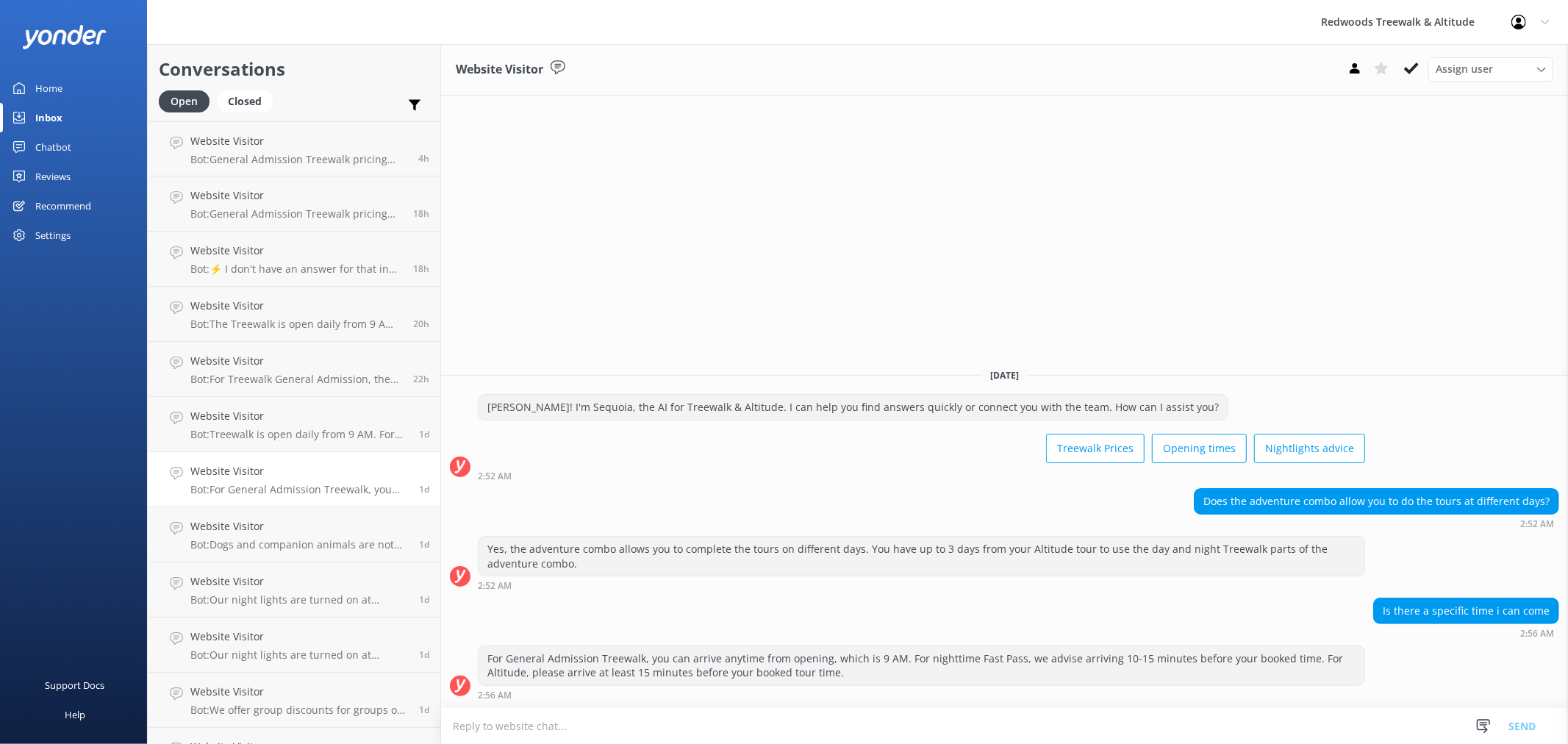
click at [75, 138] on link "Chatbot" at bounding box center [74, 146] width 147 height 29
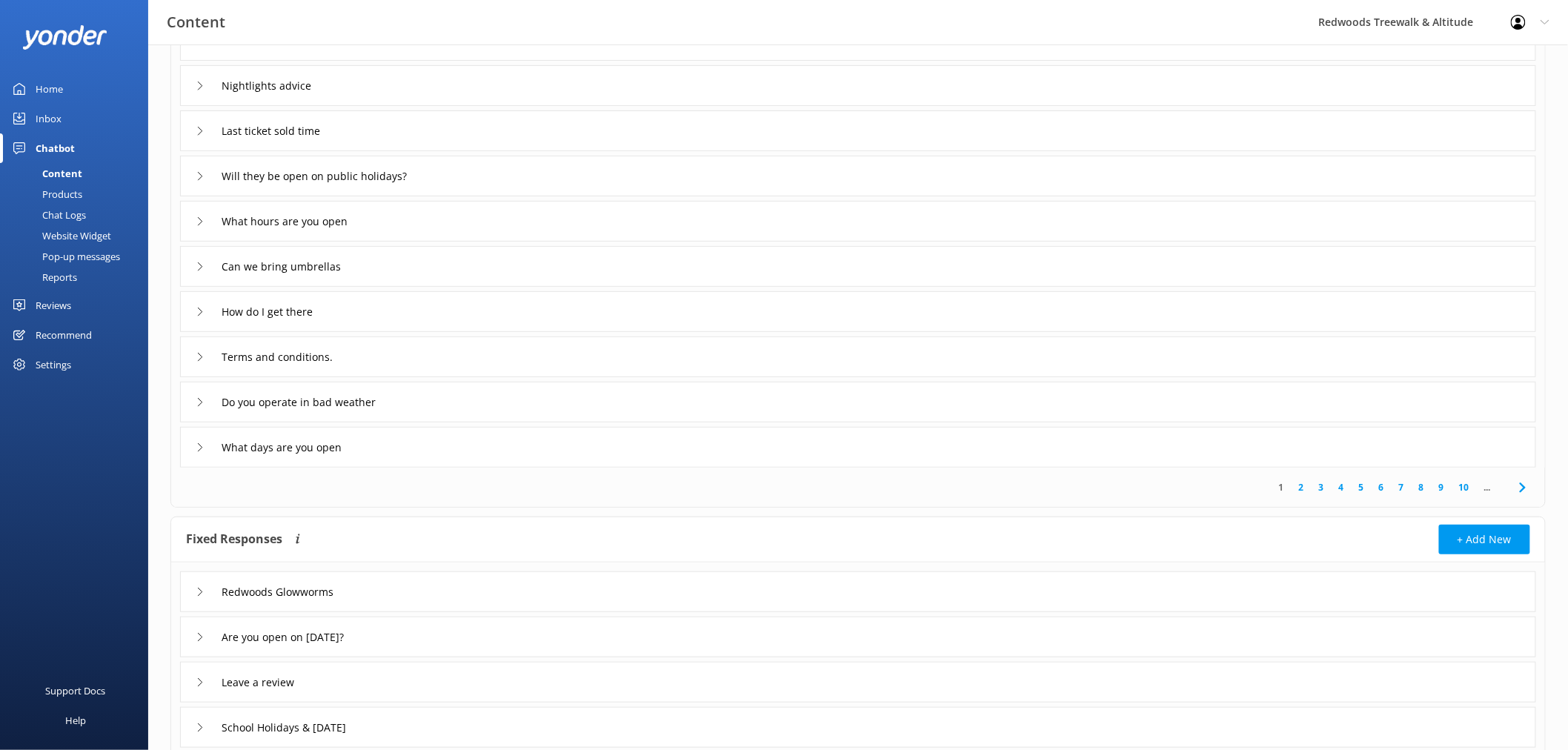
scroll to position [164, 0]
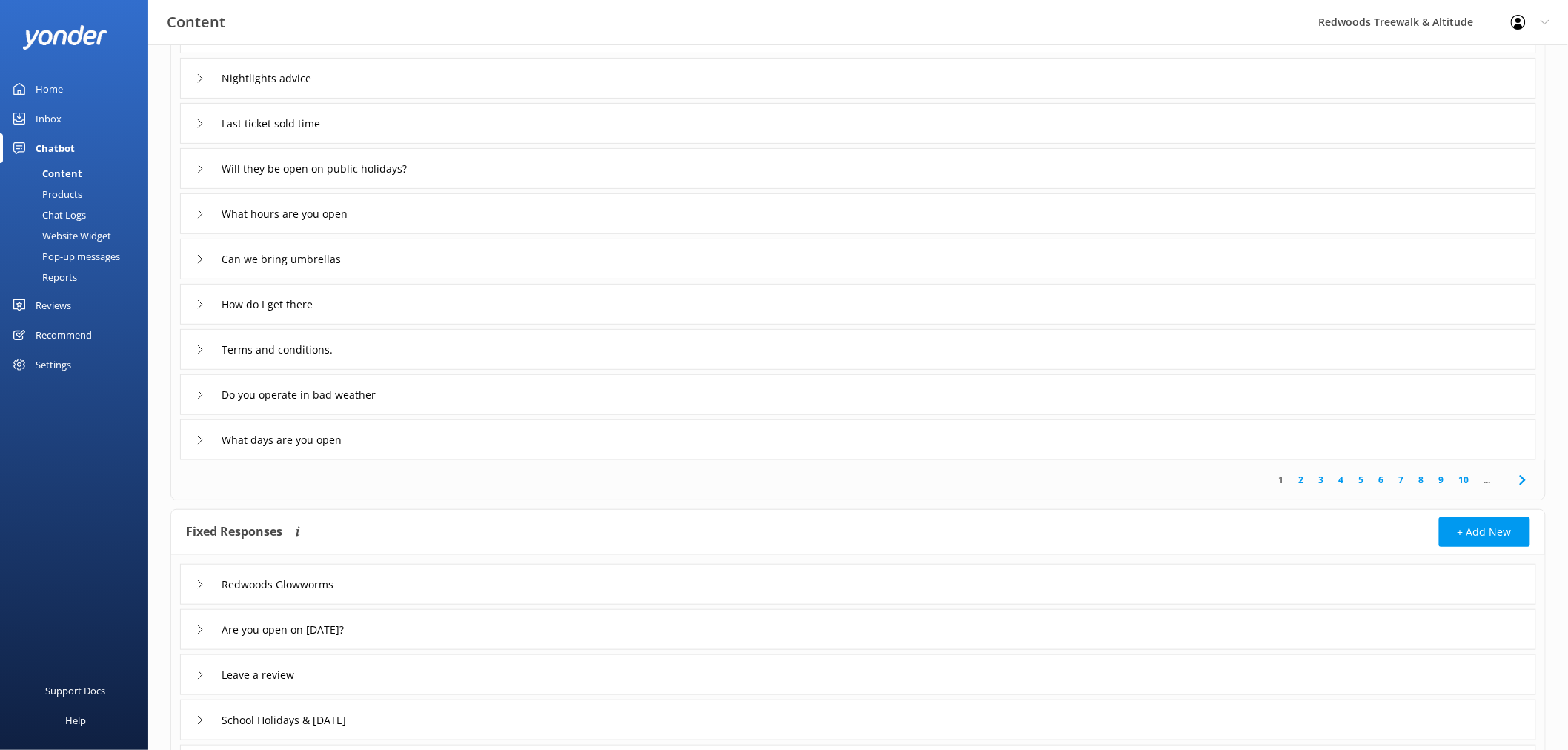
click at [203, 302] on icon at bounding box center [200, 304] width 9 height 9
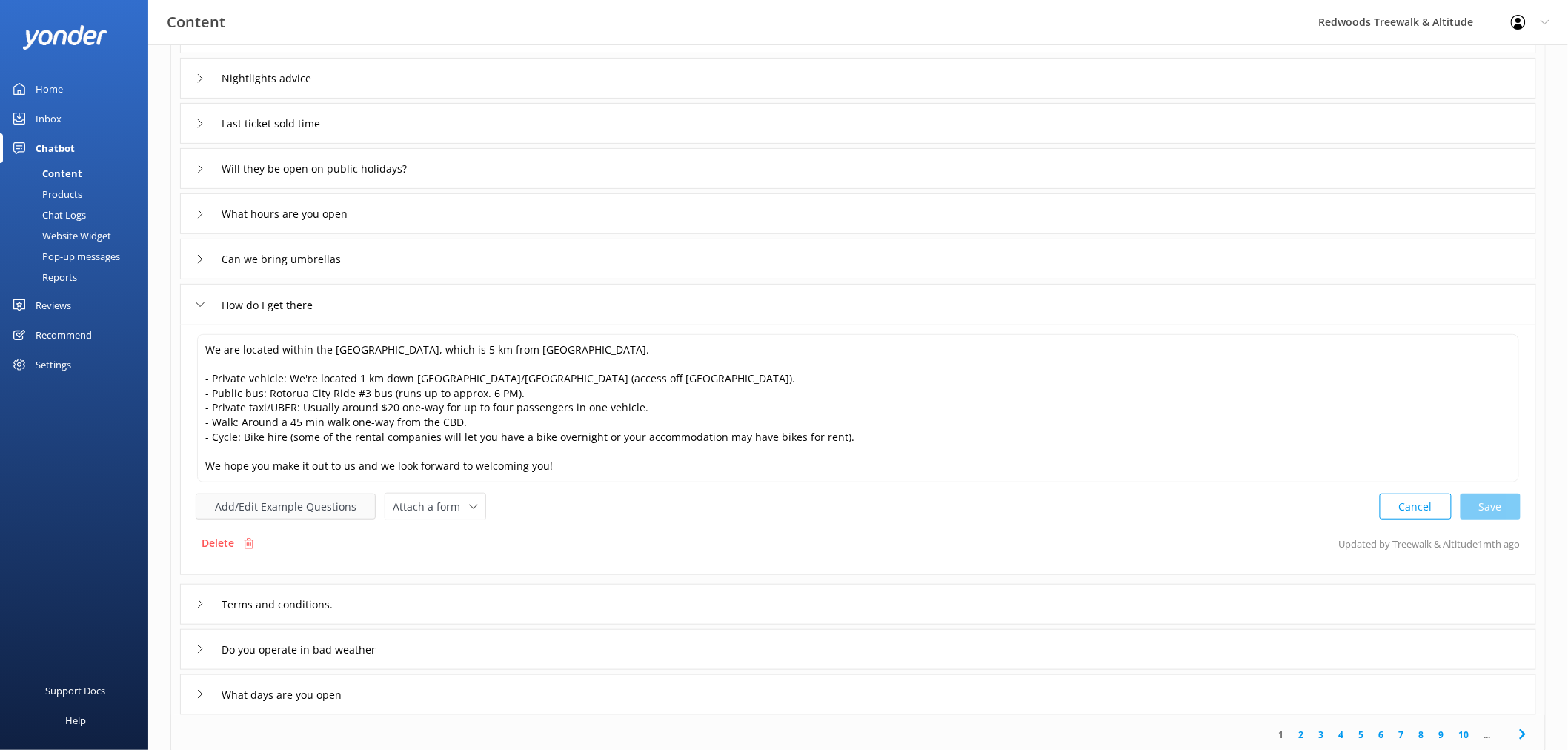
click at [316, 512] on button "Add/Edit Example Questions" at bounding box center [286, 506] width 180 height 26
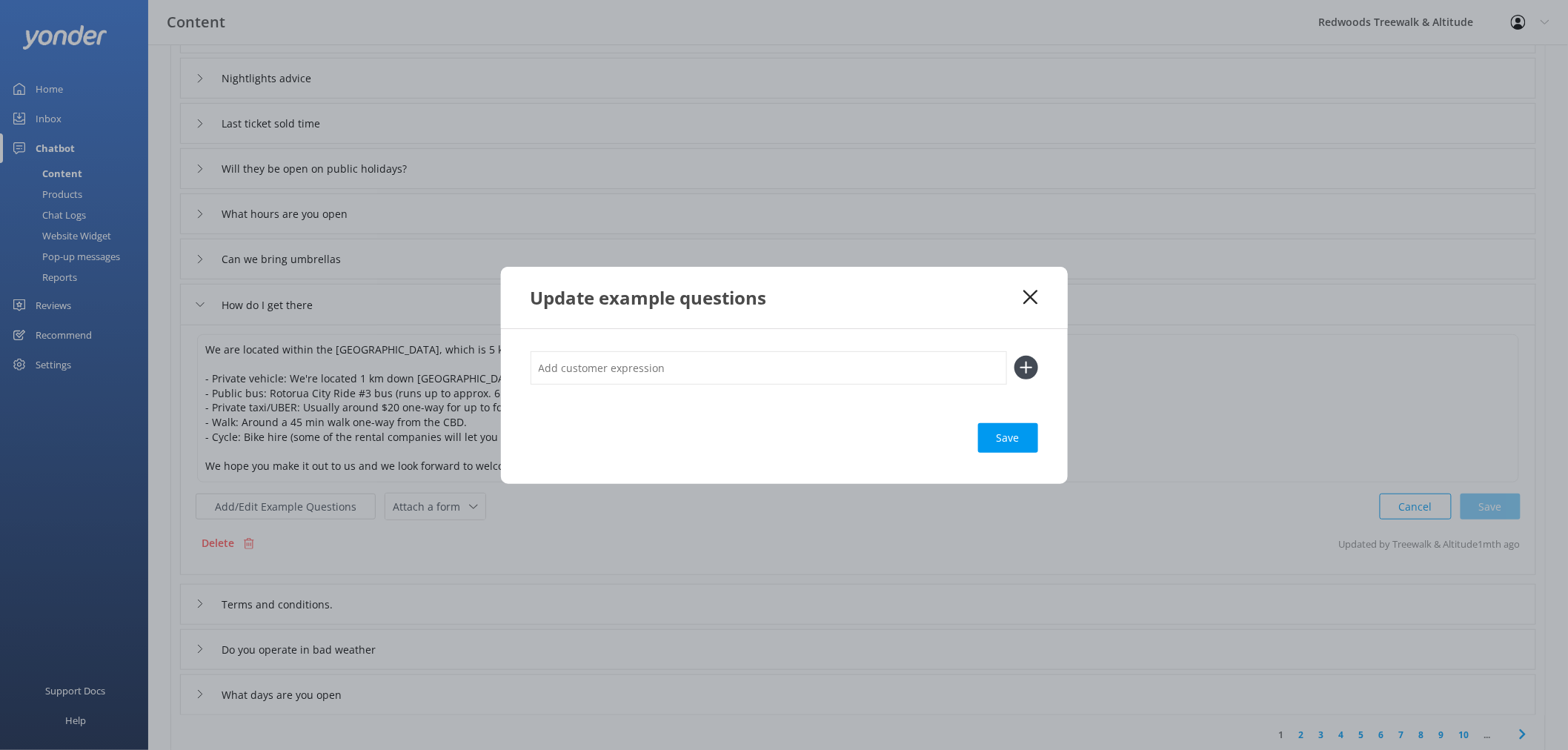
click at [566, 366] on input "text" at bounding box center [769, 368] width 476 height 33
type input "Location"
click at [1030, 365] on icon at bounding box center [1026, 367] width 24 height 24
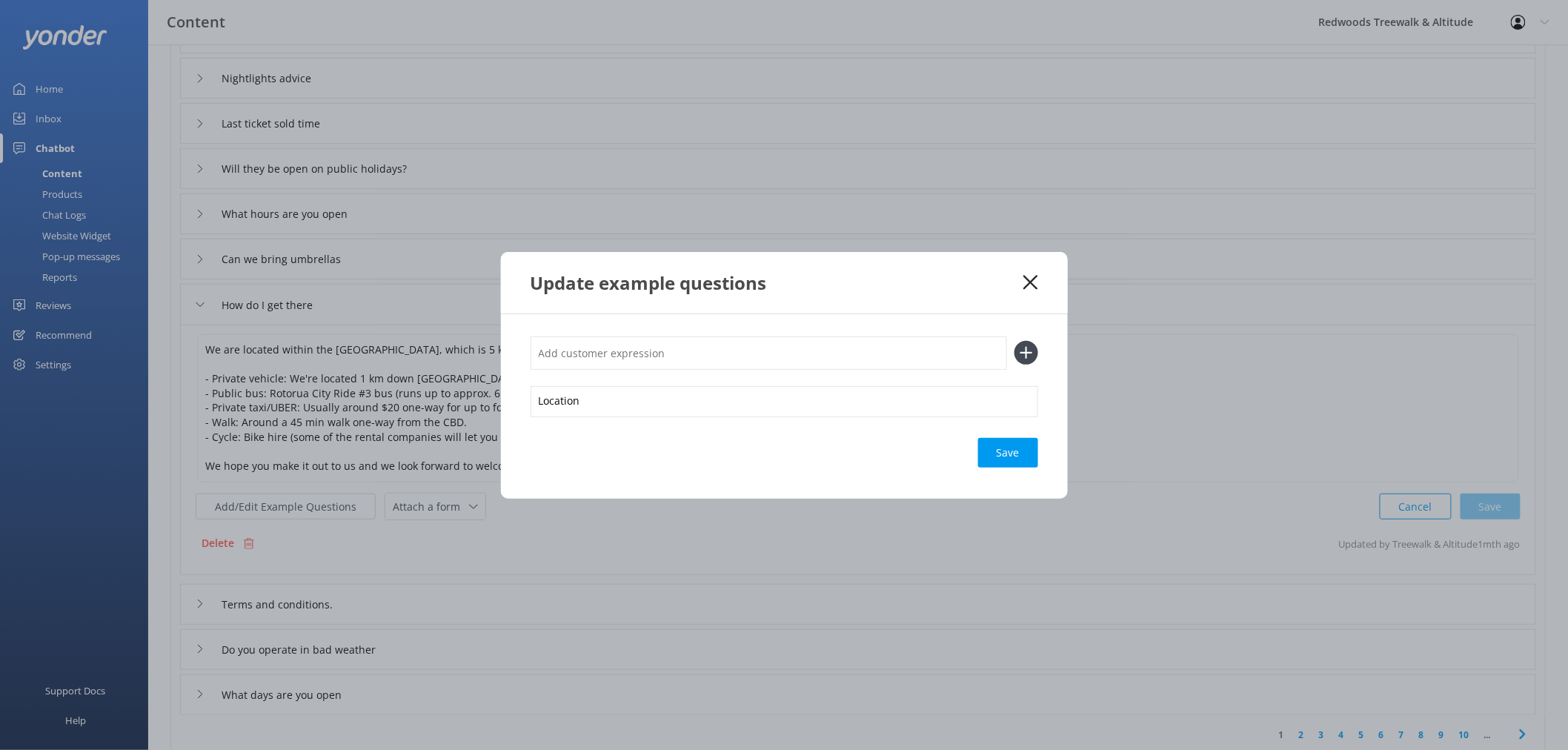
click at [741, 353] on input "text" at bounding box center [769, 353] width 476 height 33
type input "Where are you located?"
click at [1023, 352] on use at bounding box center [1026, 353] width 13 height 13
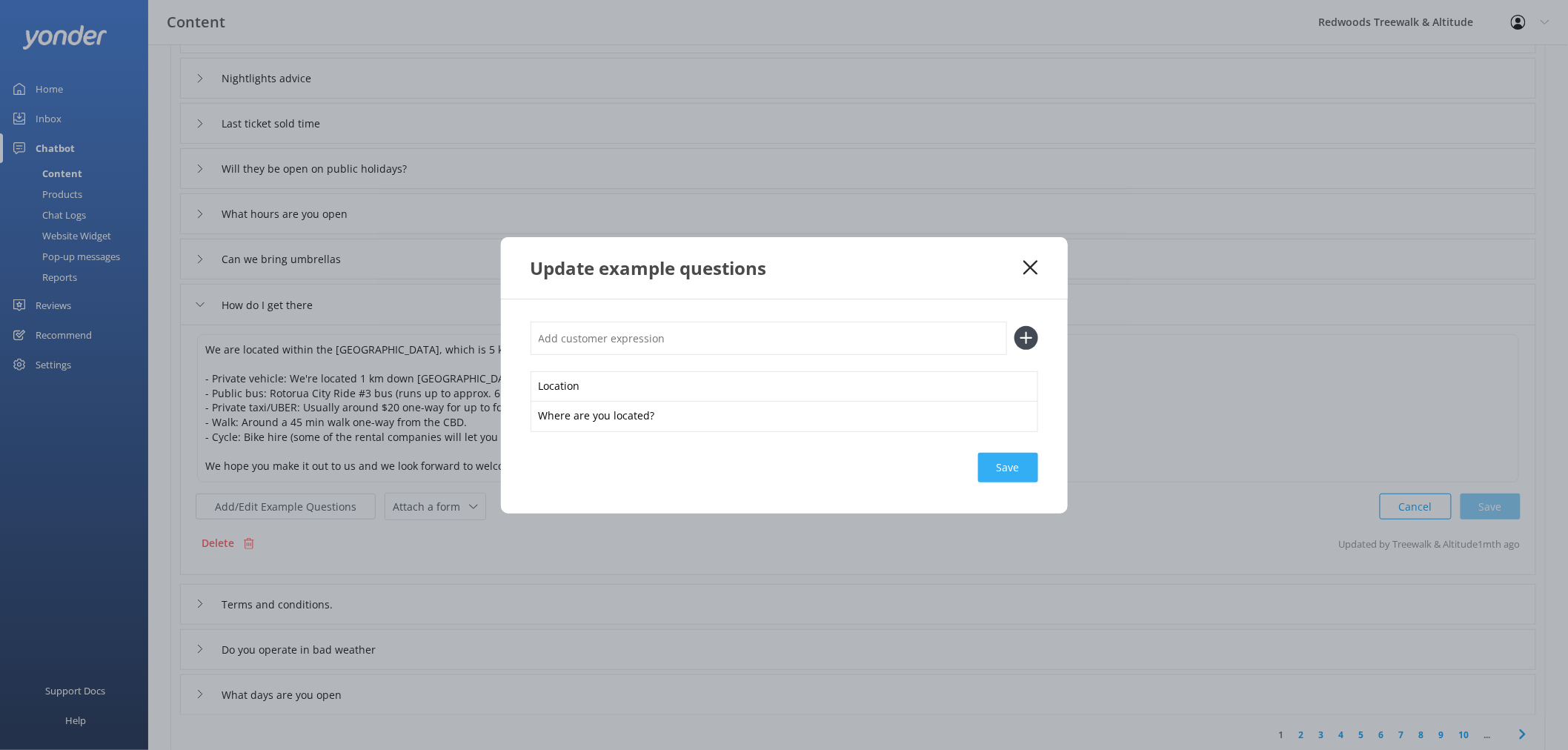
click at [998, 465] on div "Save" at bounding box center [1008, 467] width 60 height 29
click at [998, 465] on div "Loading.." at bounding box center [1009, 467] width 59 height 29
click at [1033, 267] on icon at bounding box center [1031, 267] width 14 height 15
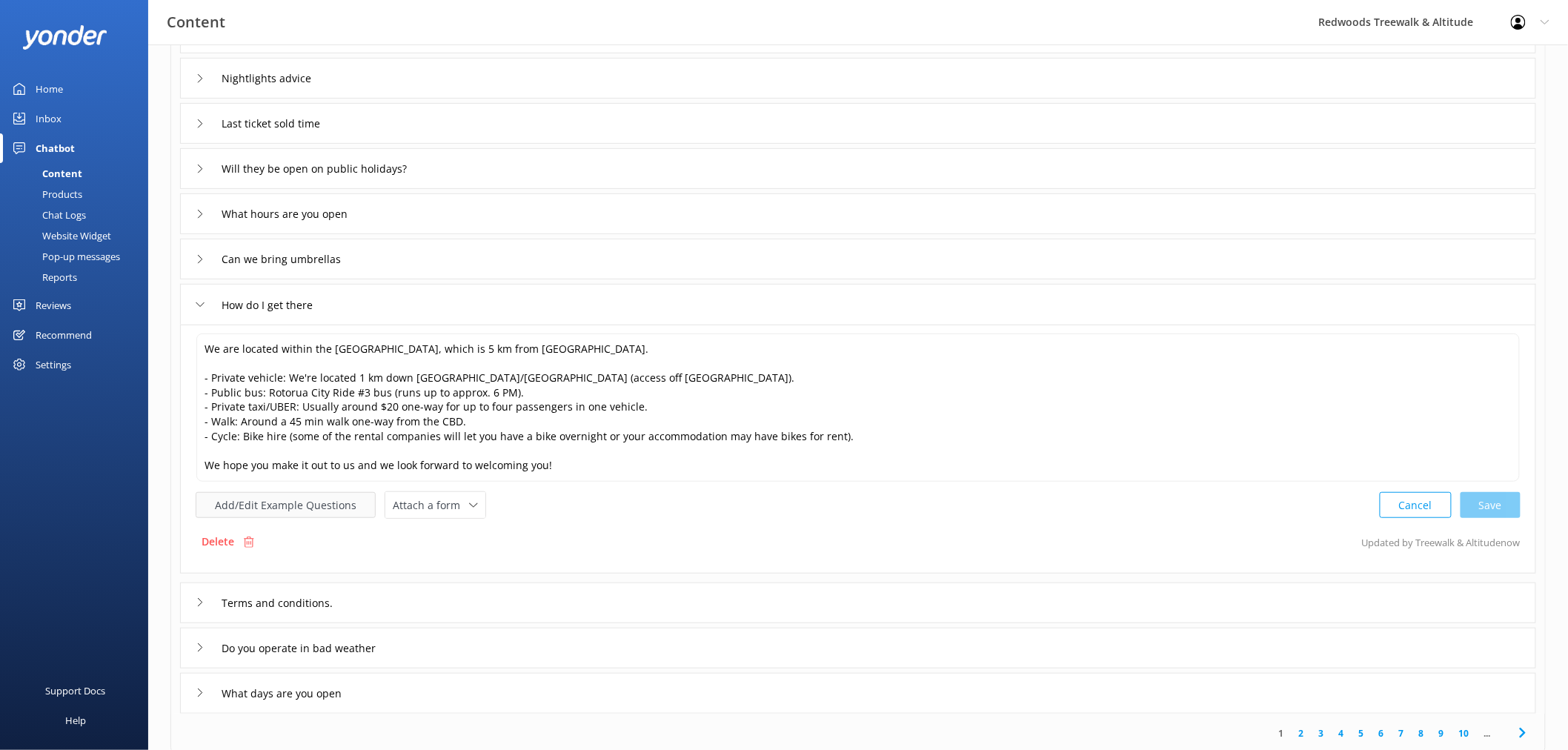
click at [234, 497] on button "Add/Edit Example Questions" at bounding box center [286, 505] width 180 height 26
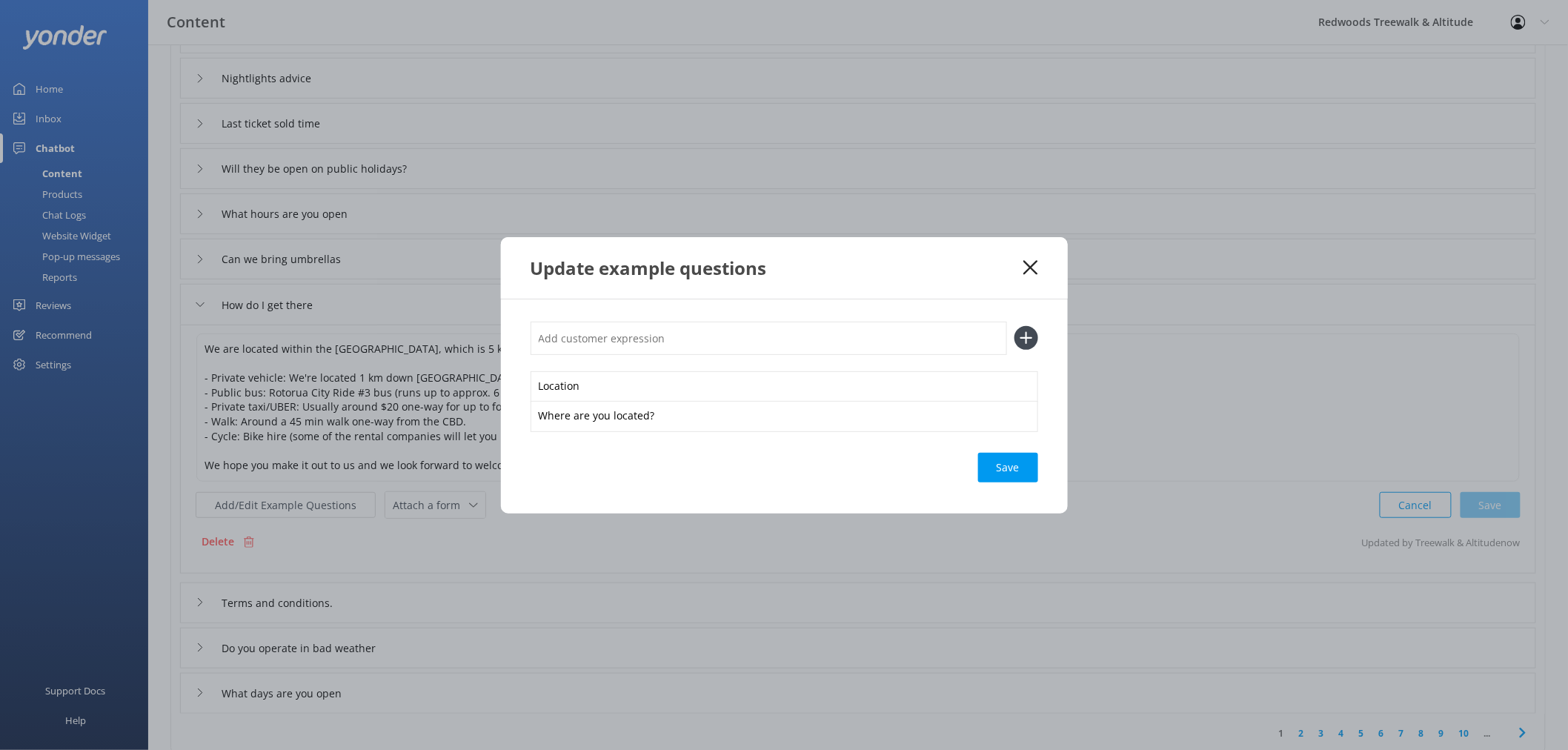
click at [1035, 263] on use at bounding box center [1031, 267] width 14 height 14
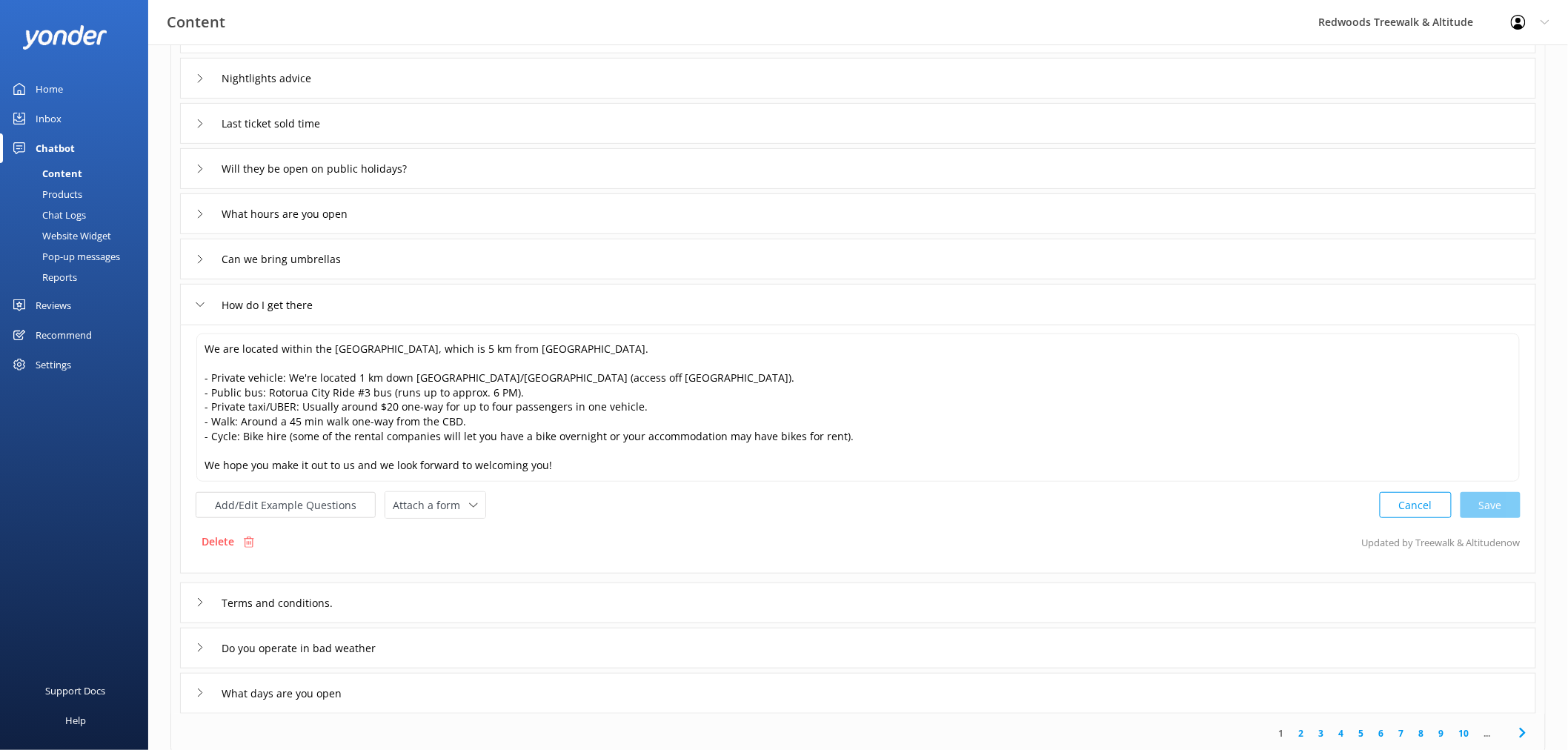
click at [201, 307] on icon at bounding box center [200, 304] width 9 height 9
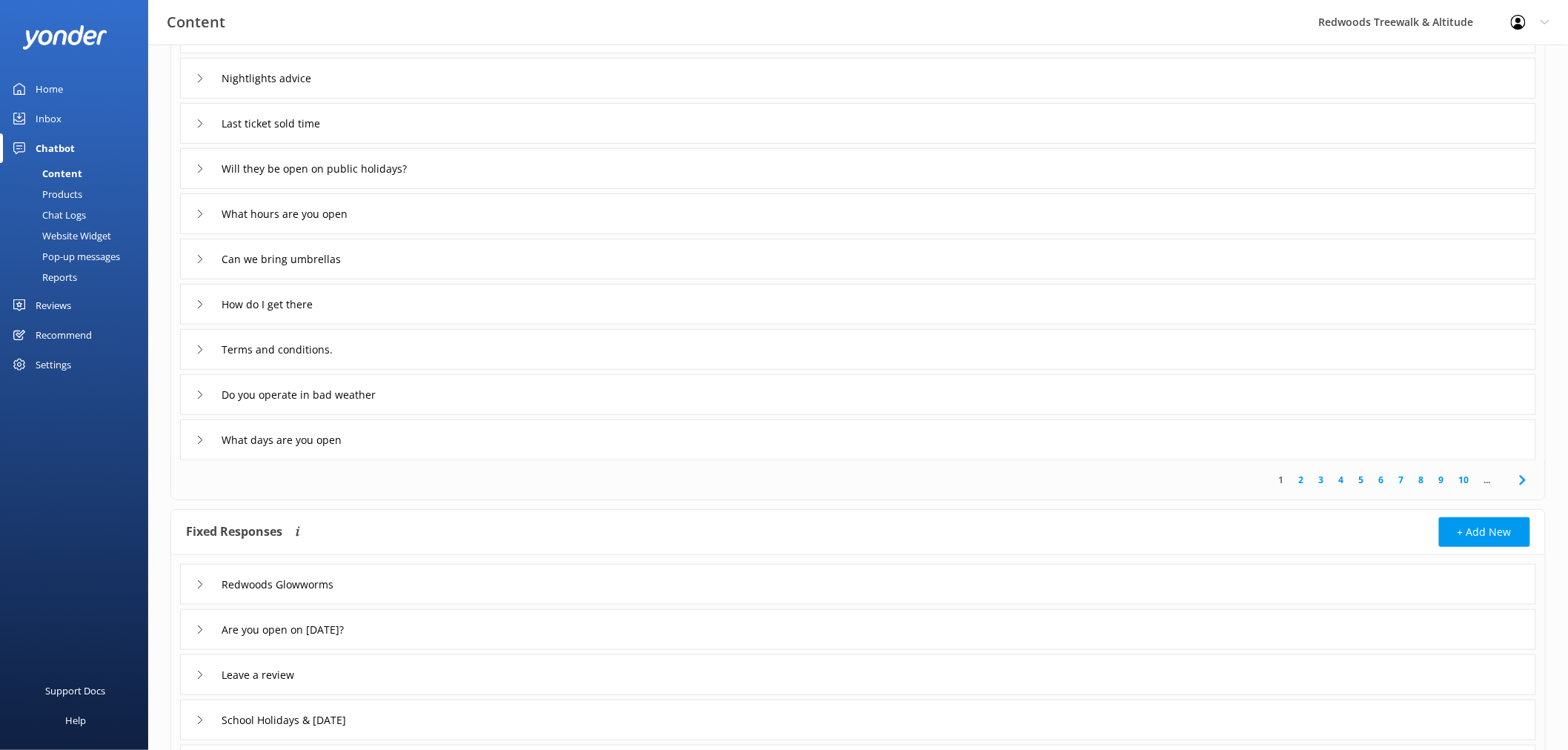
click at [202, 121] on icon at bounding box center [200, 124] width 9 height 9
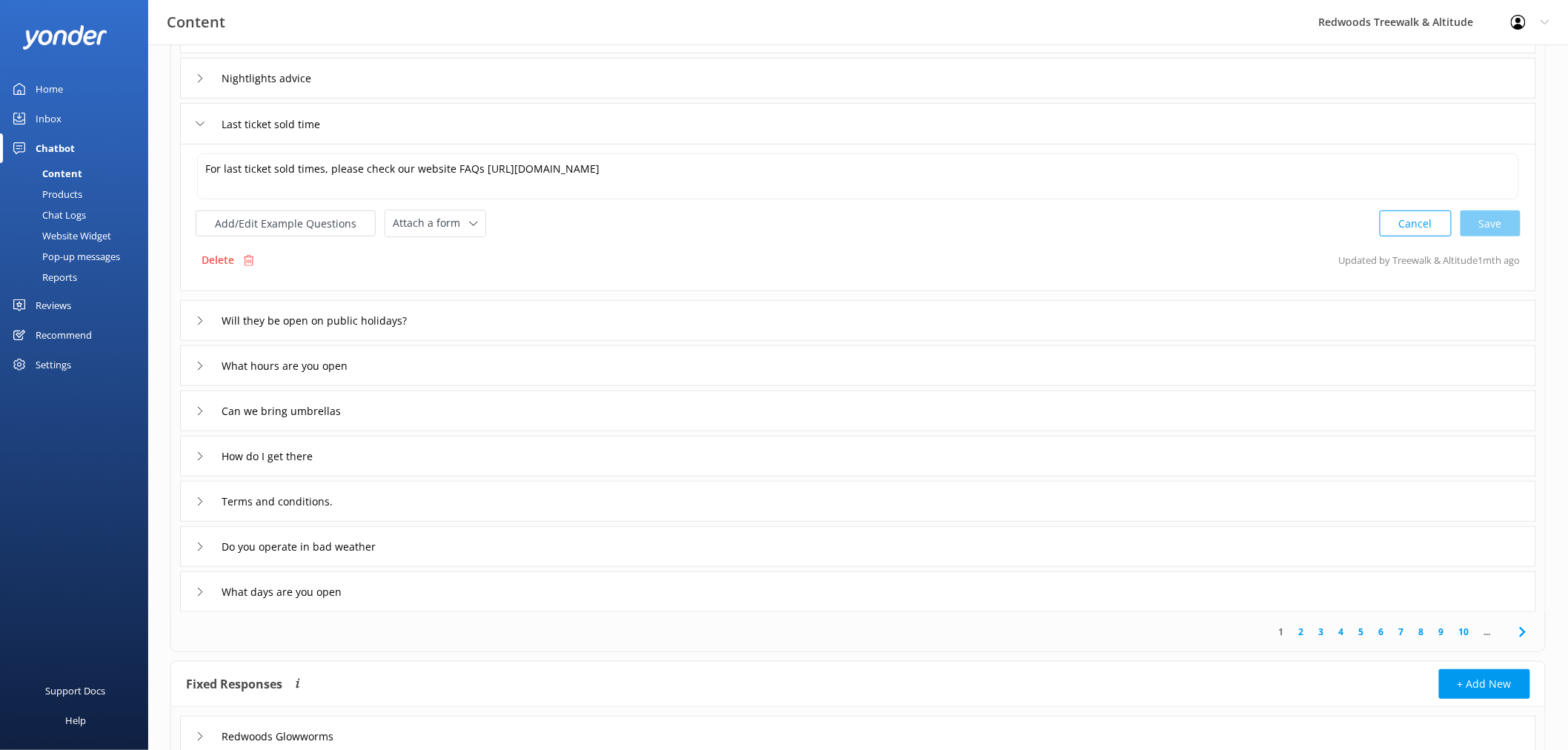
click at [202, 121] on icon at bounding box center [200, 124] width 9 height 9
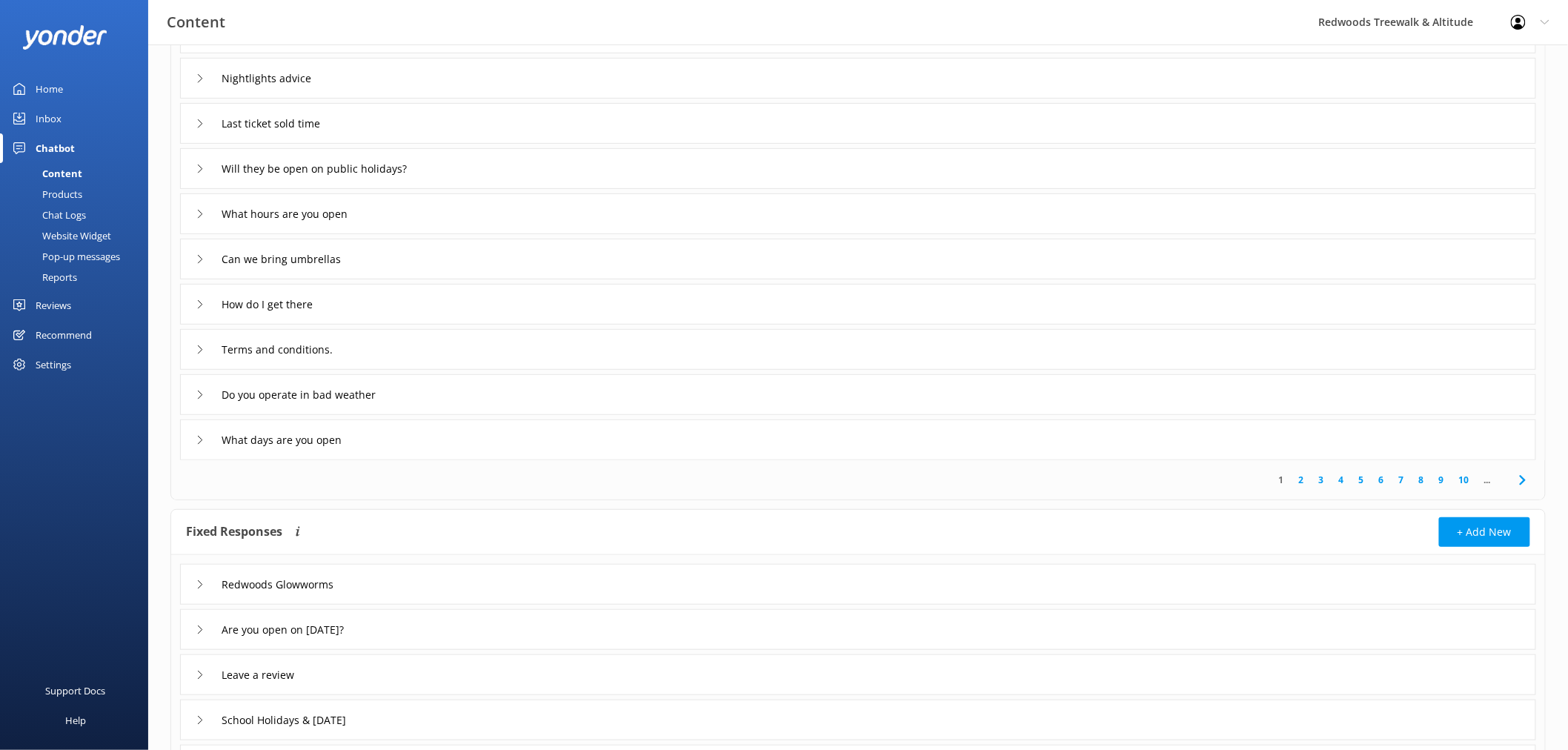
click at [202, 77] on icon at bounding box center [200, 78] width 9 height 9
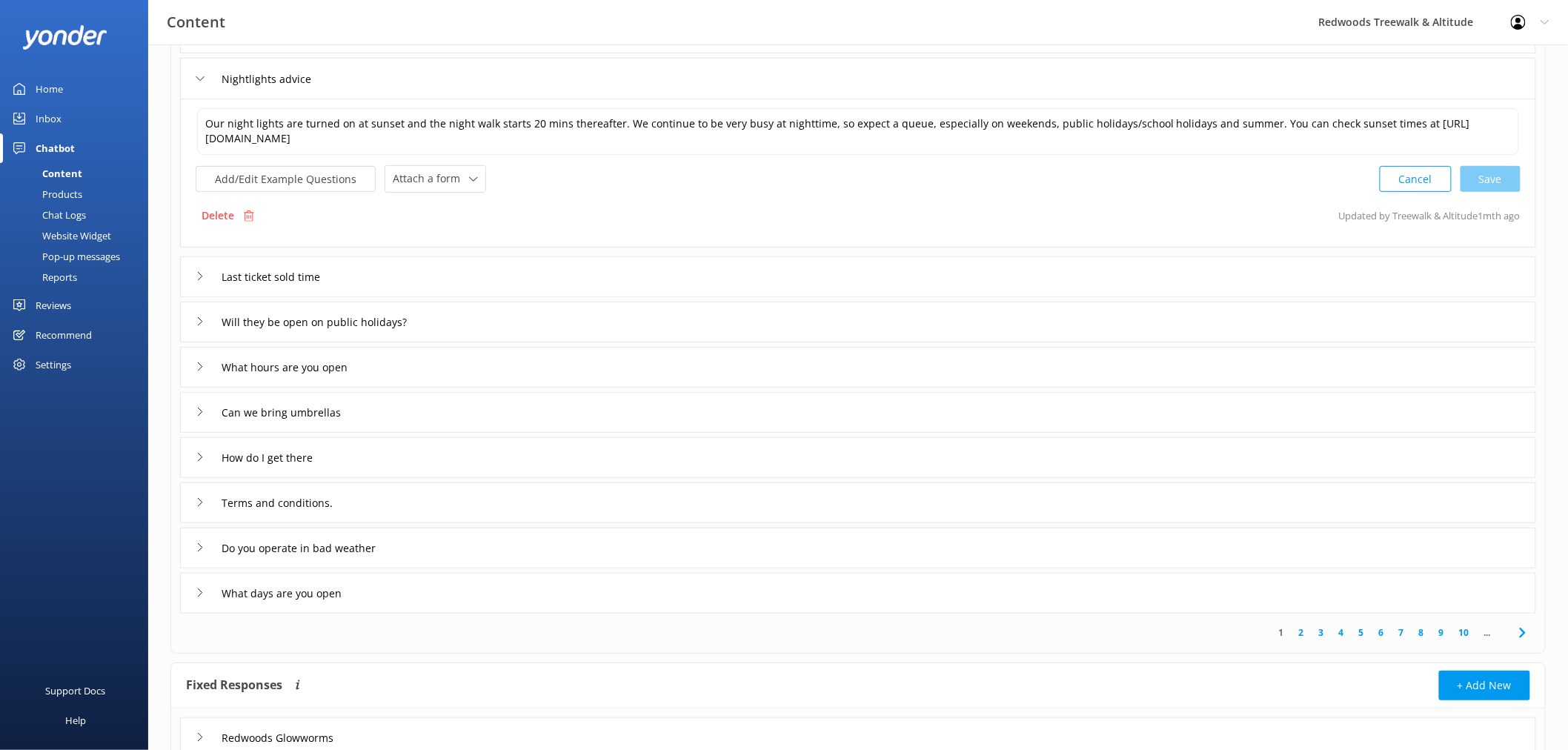
click at [202, 77] on icon at bounding box center [200, 78] width 9 height 9
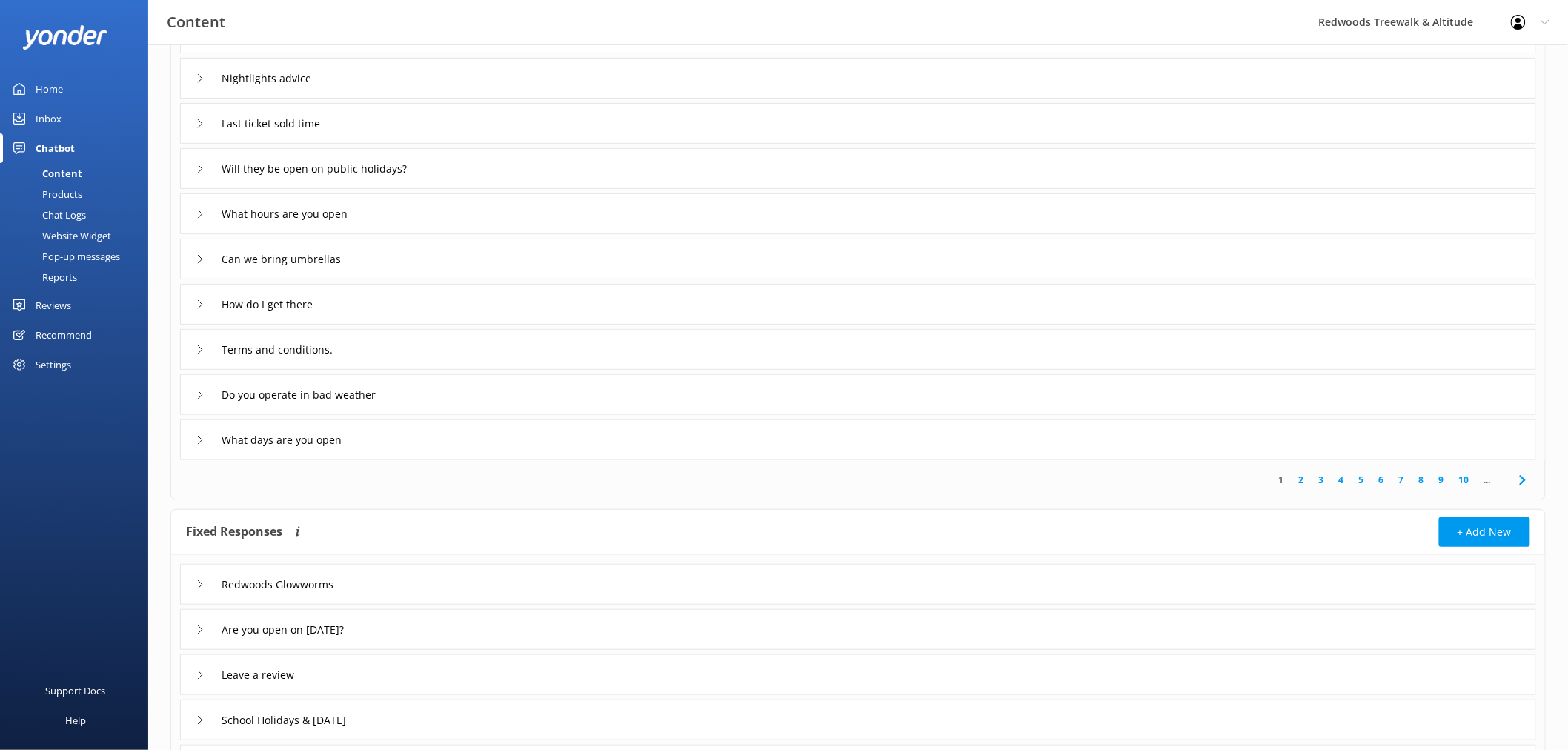
click at [203, 159] on div "Will they be open on public holidays?" at bounding box center [315, 168] width 237 height 25
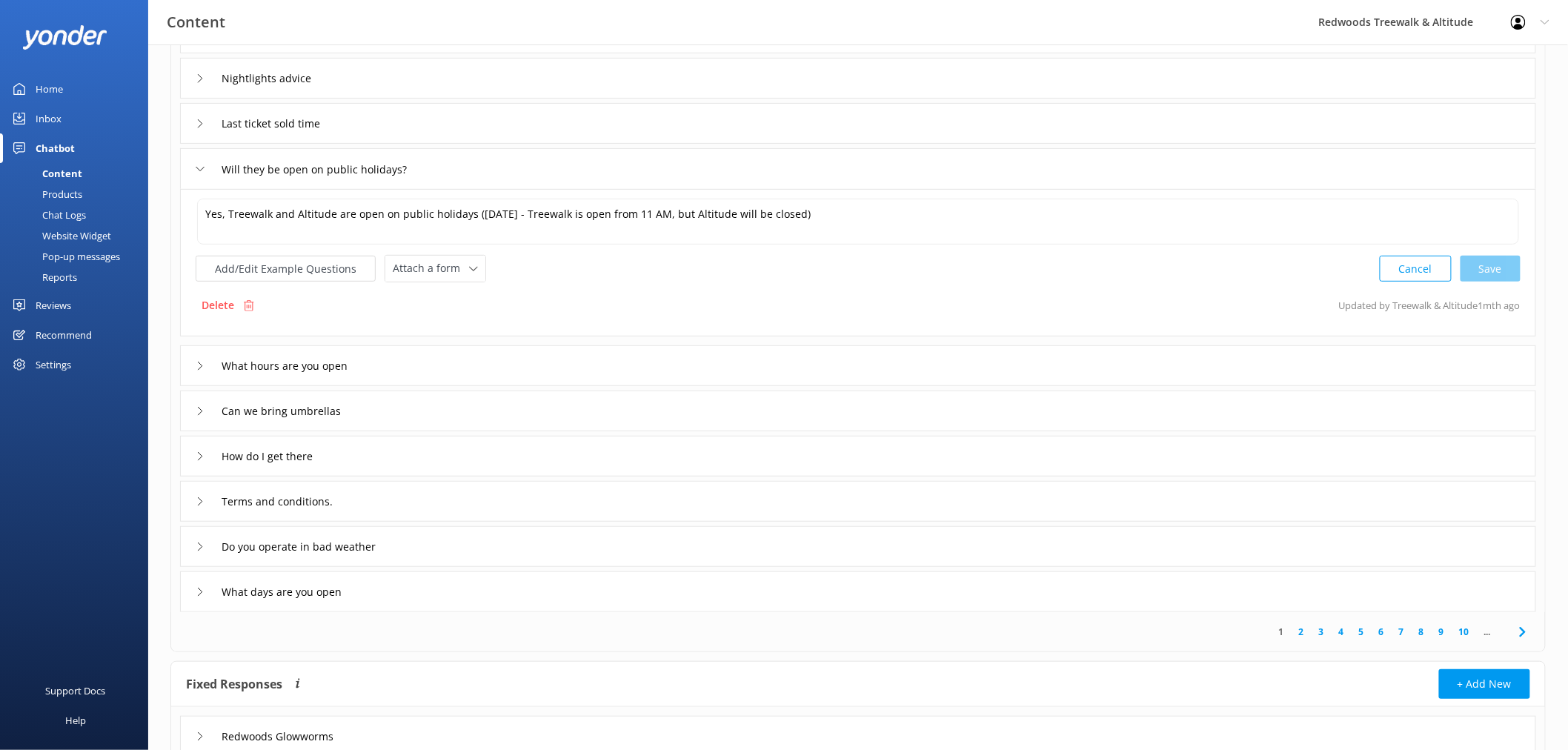
click at [203, 159] on div "Will they be open on public holidays?" at bounding box center [315, 169] width 237 height 25
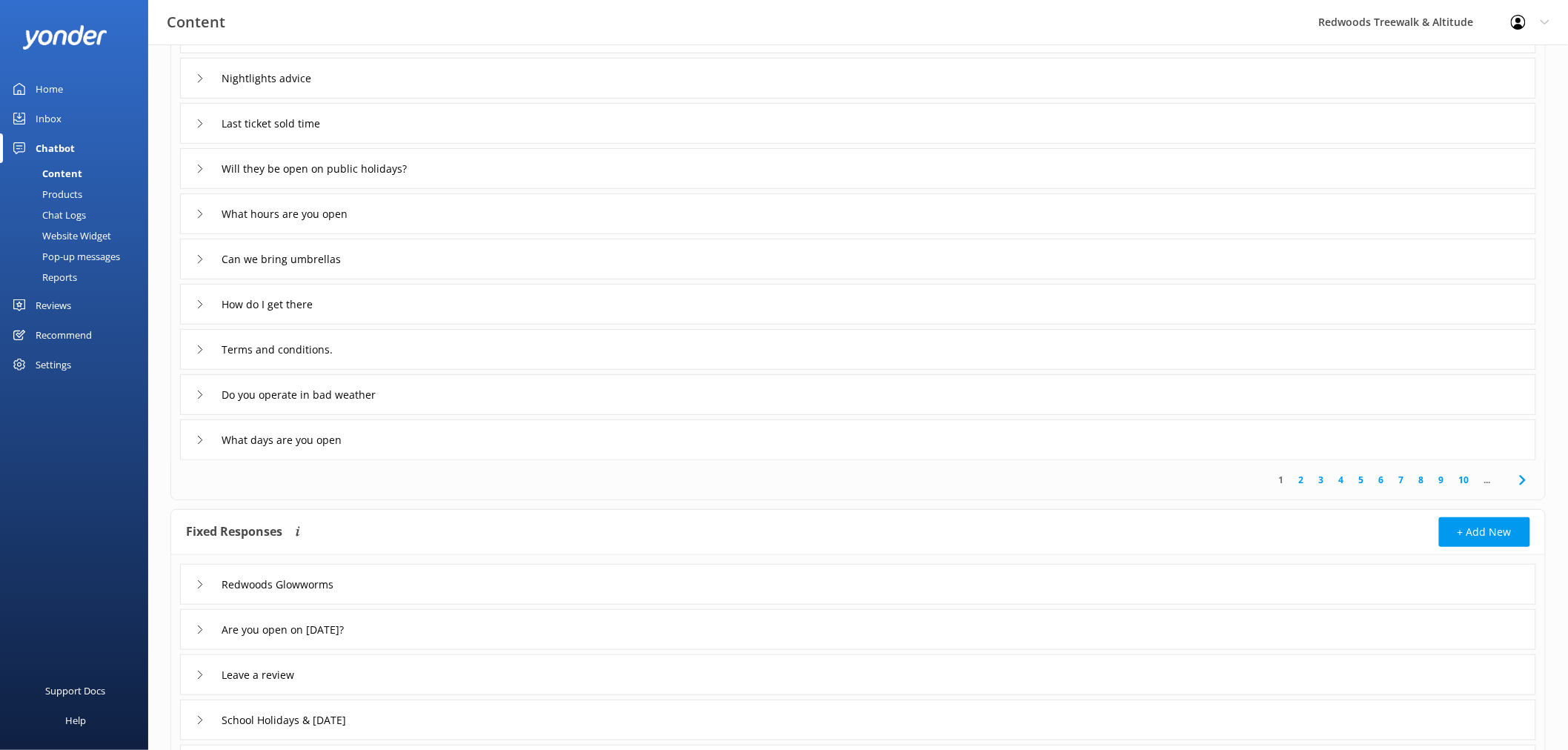
click at [203, 211] on icon at bounding box center [200, 214] width 9 height 9
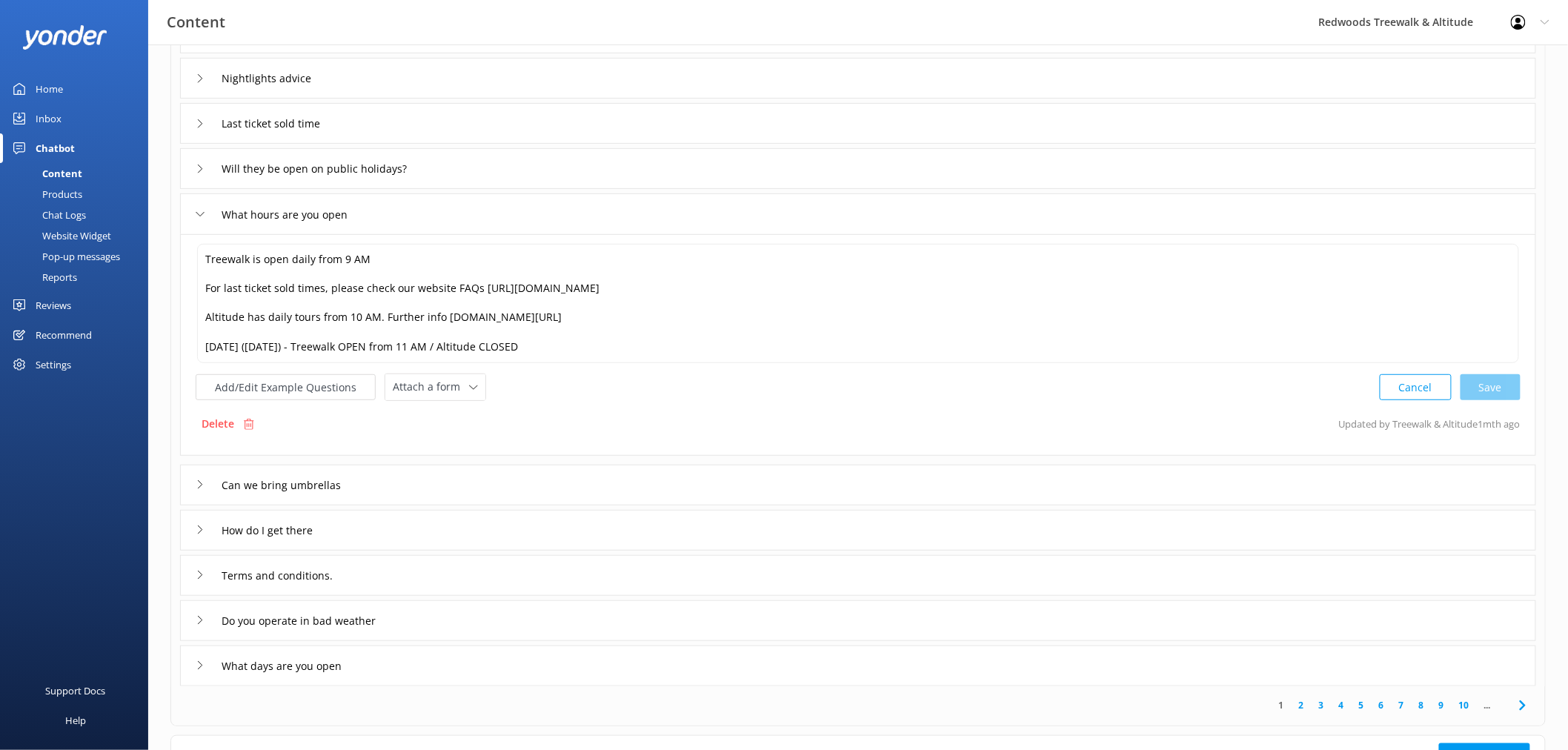
click at [203, 211] on icon at bounding box center [200, 214] width 9 height 9
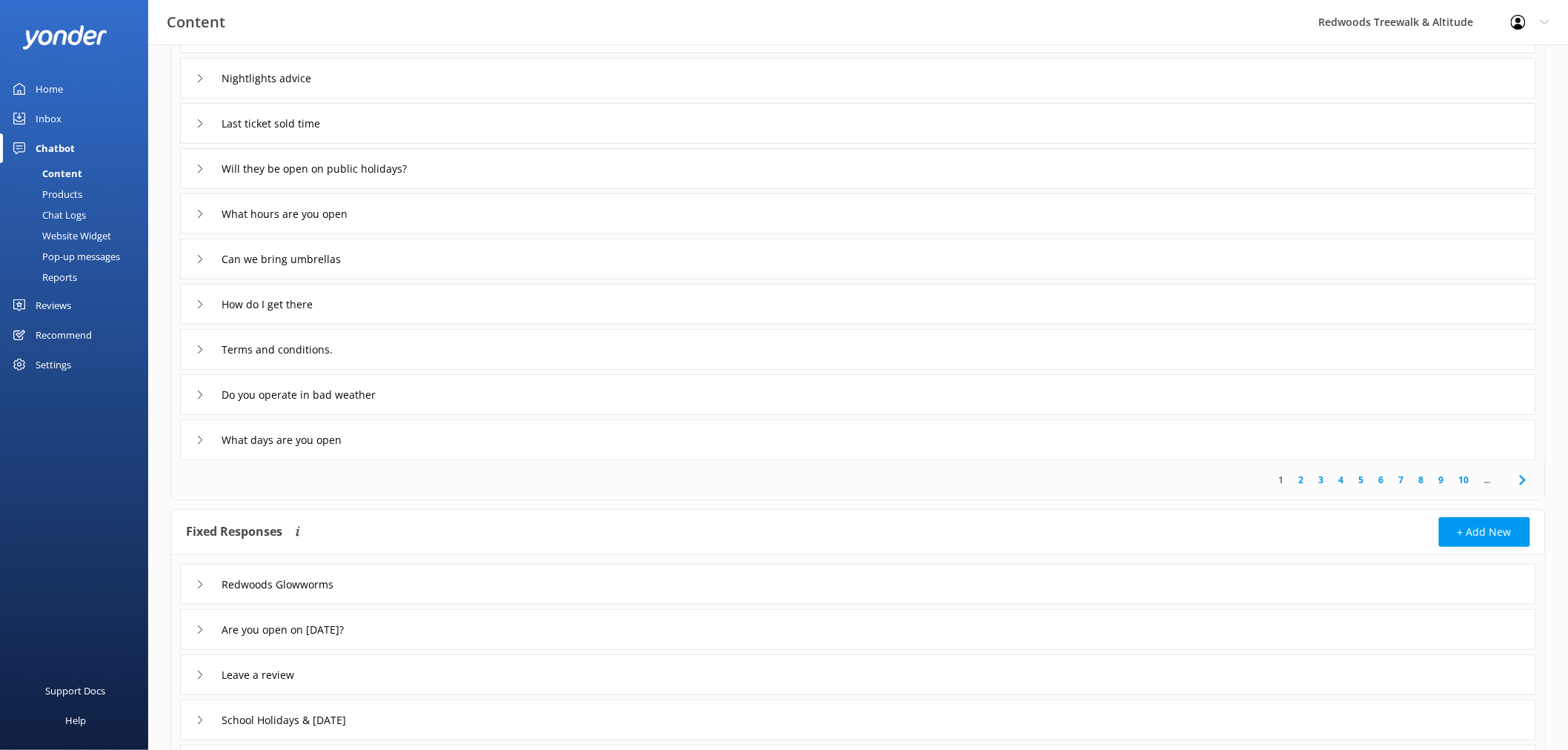
click at [200, 579] on div "Redwoods Glowworms" at bounding box center [261, 584] width 131 height 25
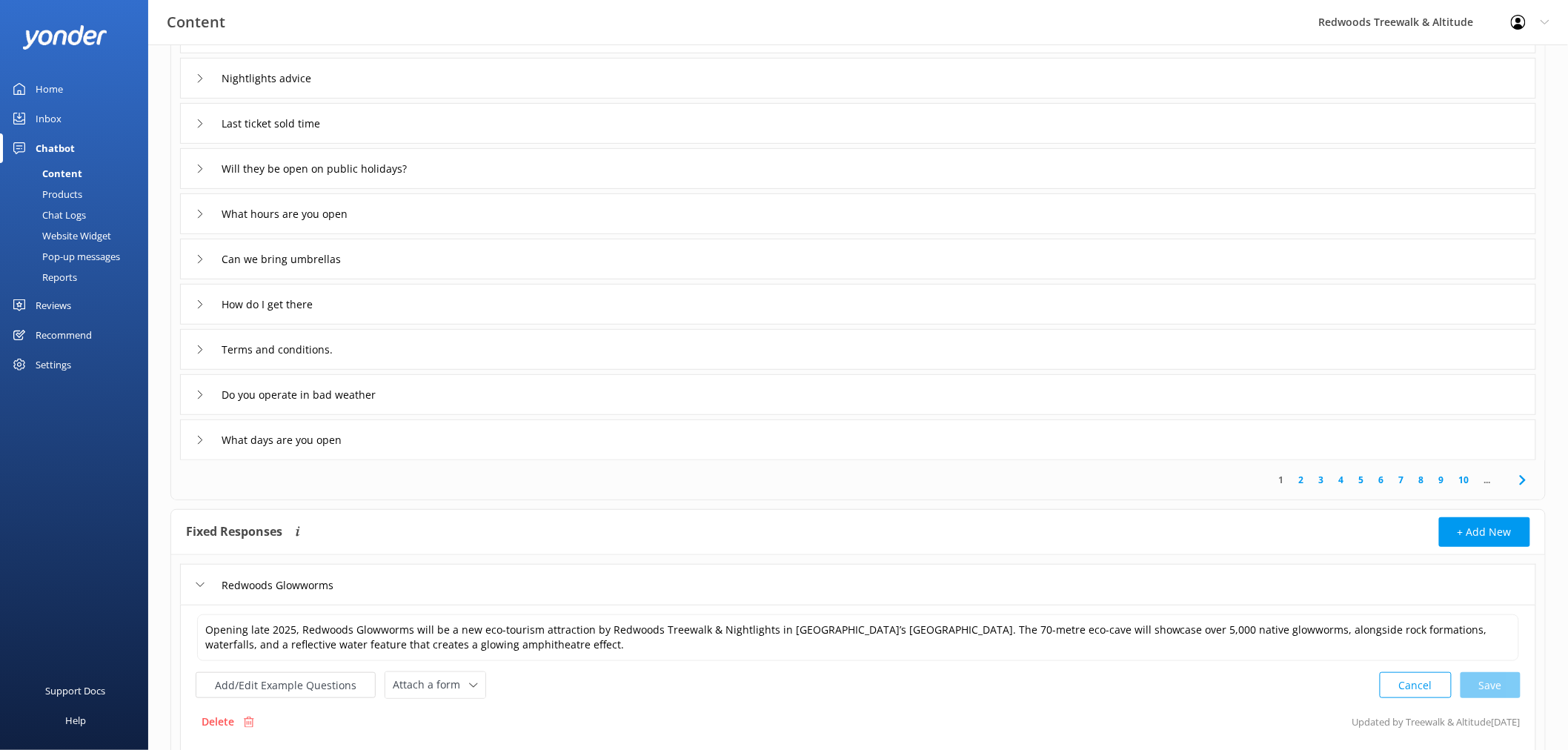
click at [204, 586] on icon at bounding box center [200, 584] width 9 height 9
